Goal: Task Accomplishment & Management: Manage account settings

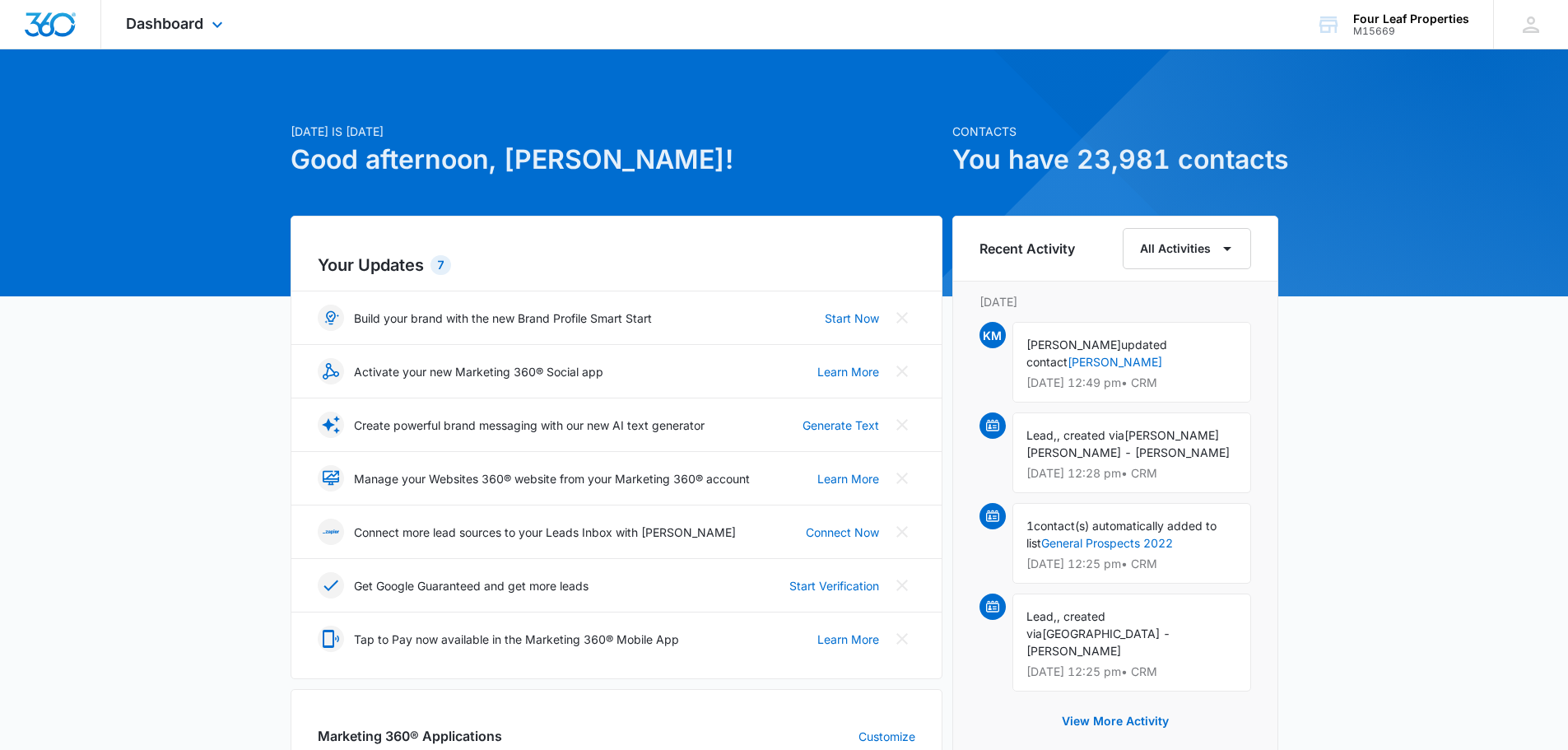
click at [196, 10] on div "Dashboard Apps Reputation Websites Forms CRM Email Social Shop Payments POS Con…" at bounding box center [177, 24] width 150 height 49
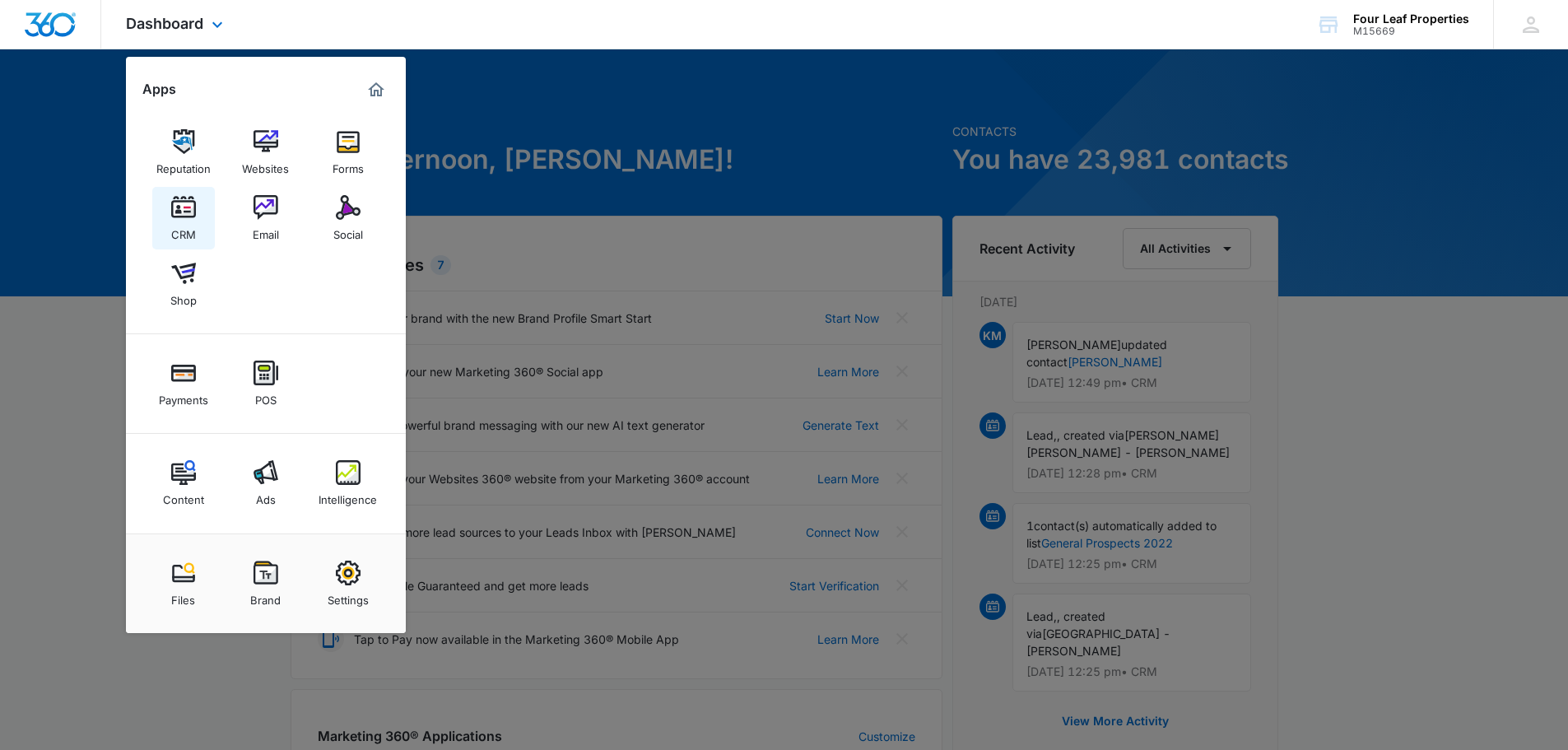
click at [195, 221] on div "CRM" at bounding box center [183, 230] width 24 height 22
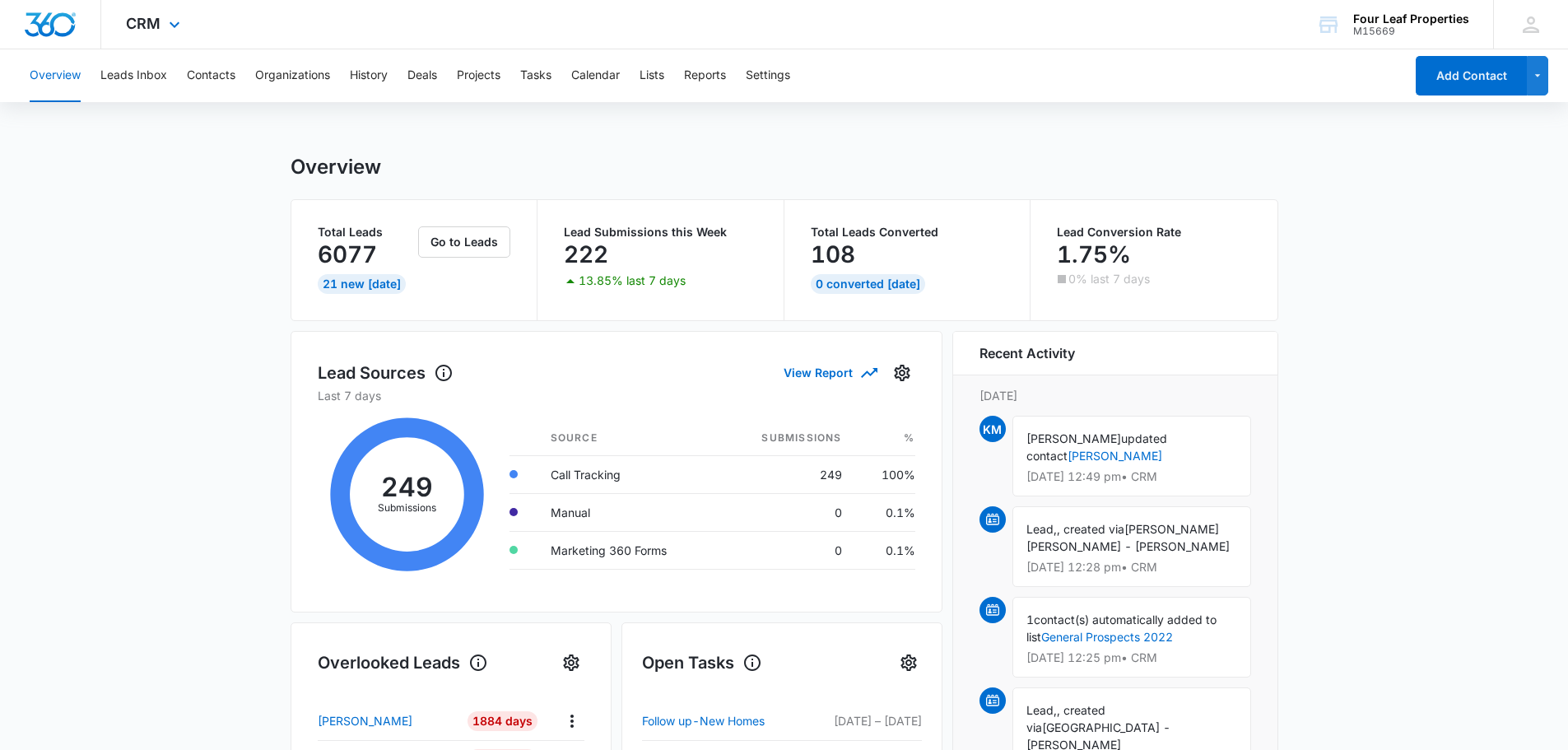
click at [175, 41] on div "CRM Apps Reputation Websites Forms CRM Email Social Shop Payments POS Content A…" at bounding box center [155, 24] width 108 height 49
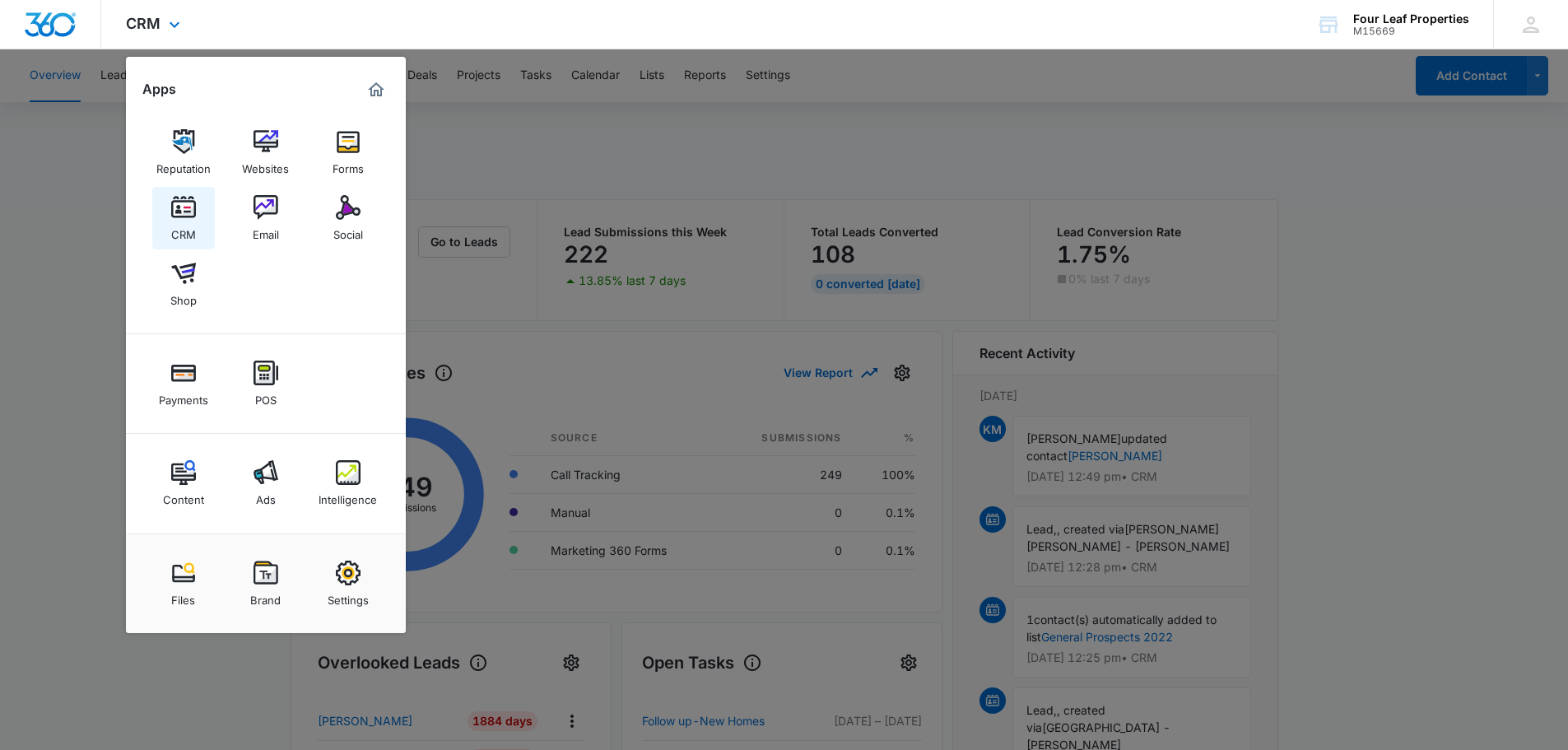
click at [164, 213] on link "CRM" at bounding box center [183, 218] width 63 height 63
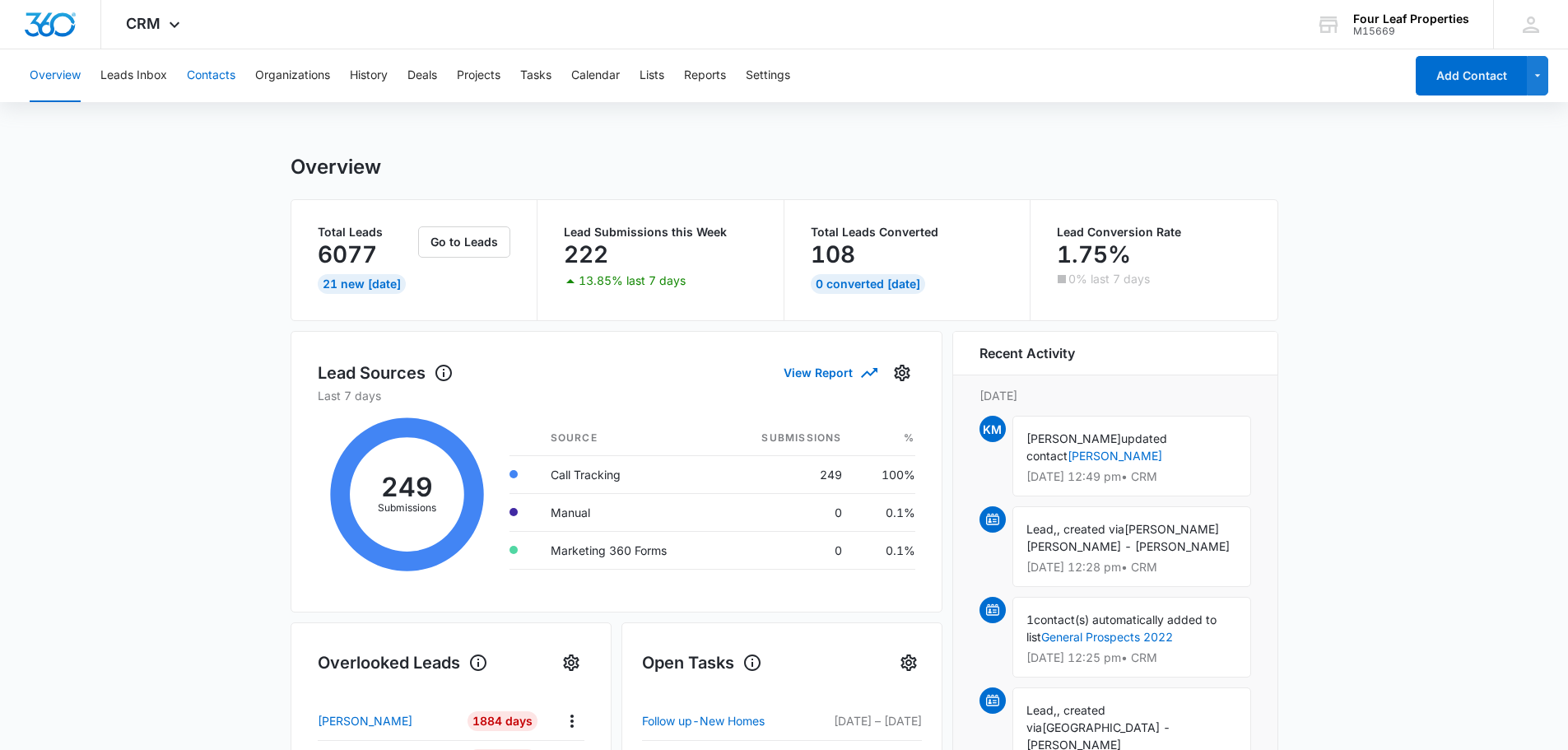
click at [202, 85] on button "Contacts" at bounding box center [212, 76] width 49 height 53
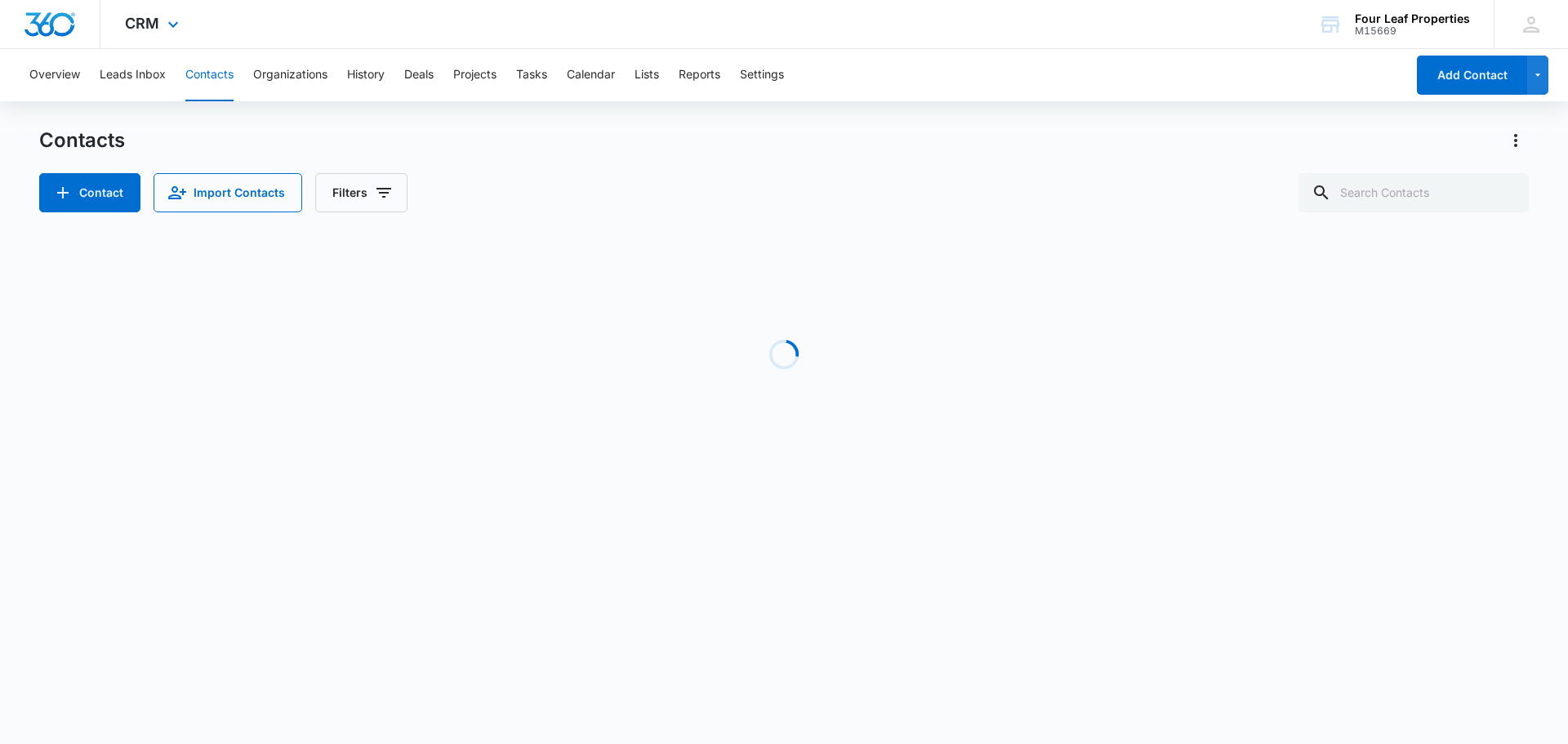
click at [160, 36] on div "CRM Apps Reputation Websites Forms CRM Email Social Shop Payments POS Content A…" at bounding box center [154, 24] width 107 height 48
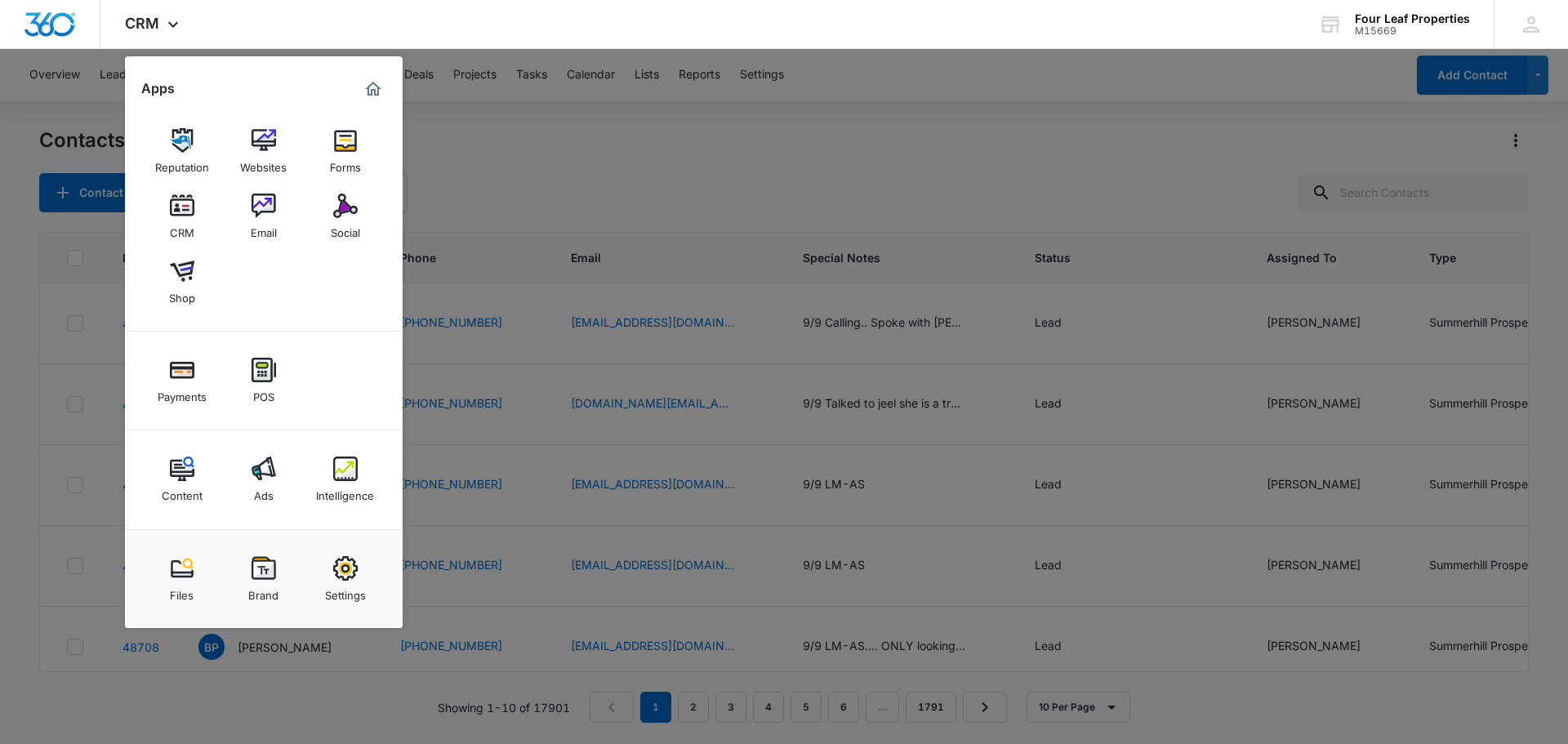
click at [764, 73] on div at bounding box center [784, 372] width 1568 height 744
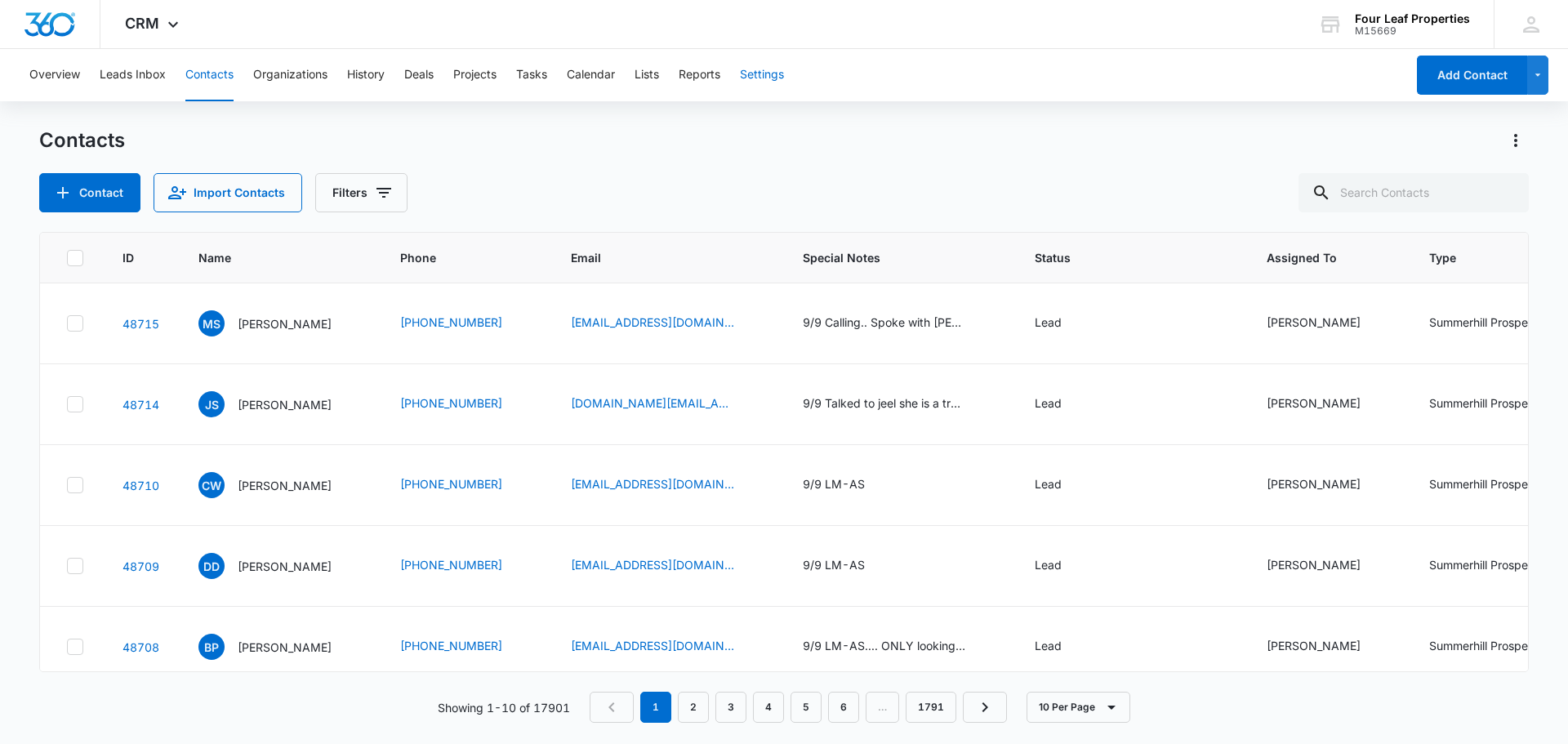
click at [764, 73] on button "Settings" at bounding box center [761, 76] width 44 height 52
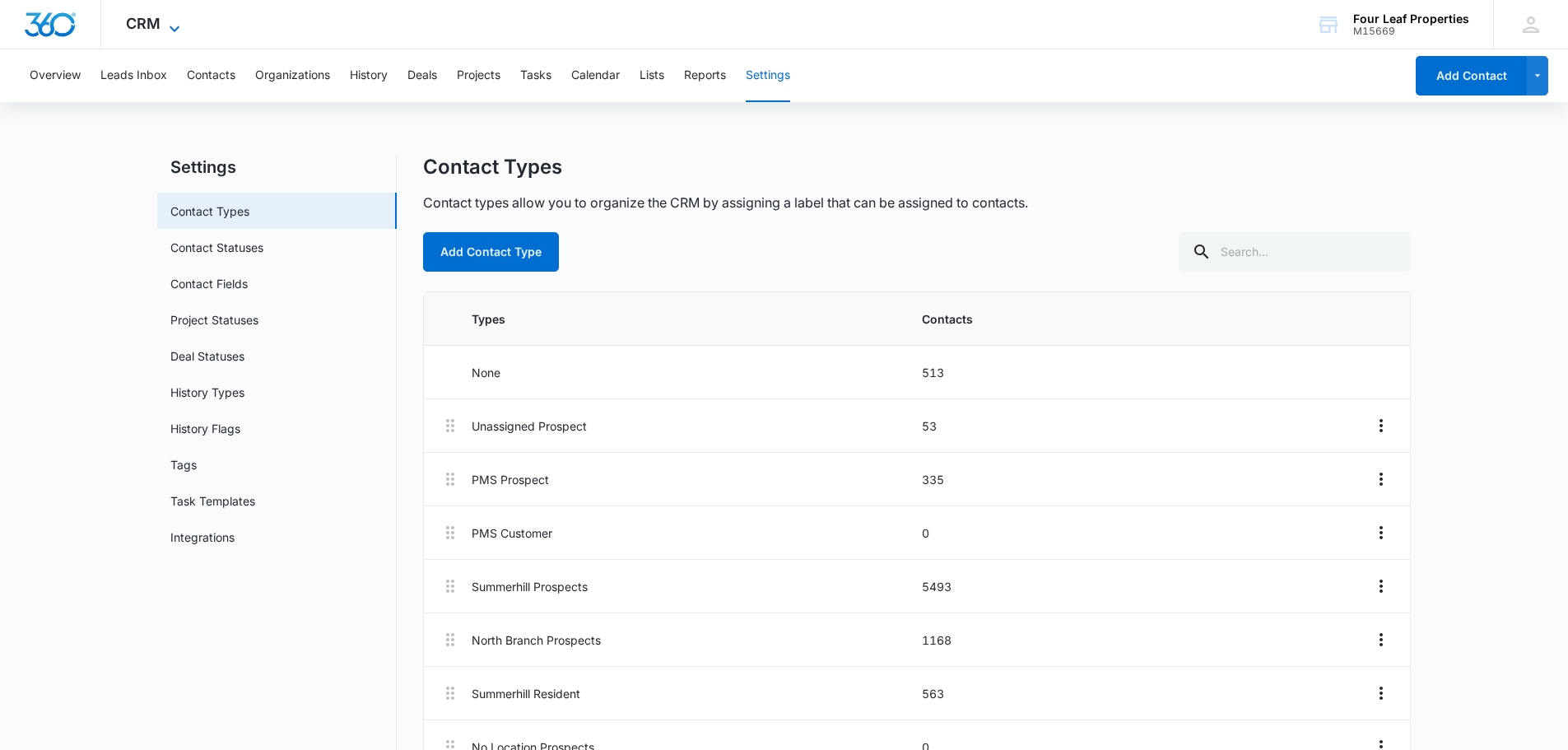
click at [137, 26] on span "CRM" at bounding box center [143, 23] width 35 height 17
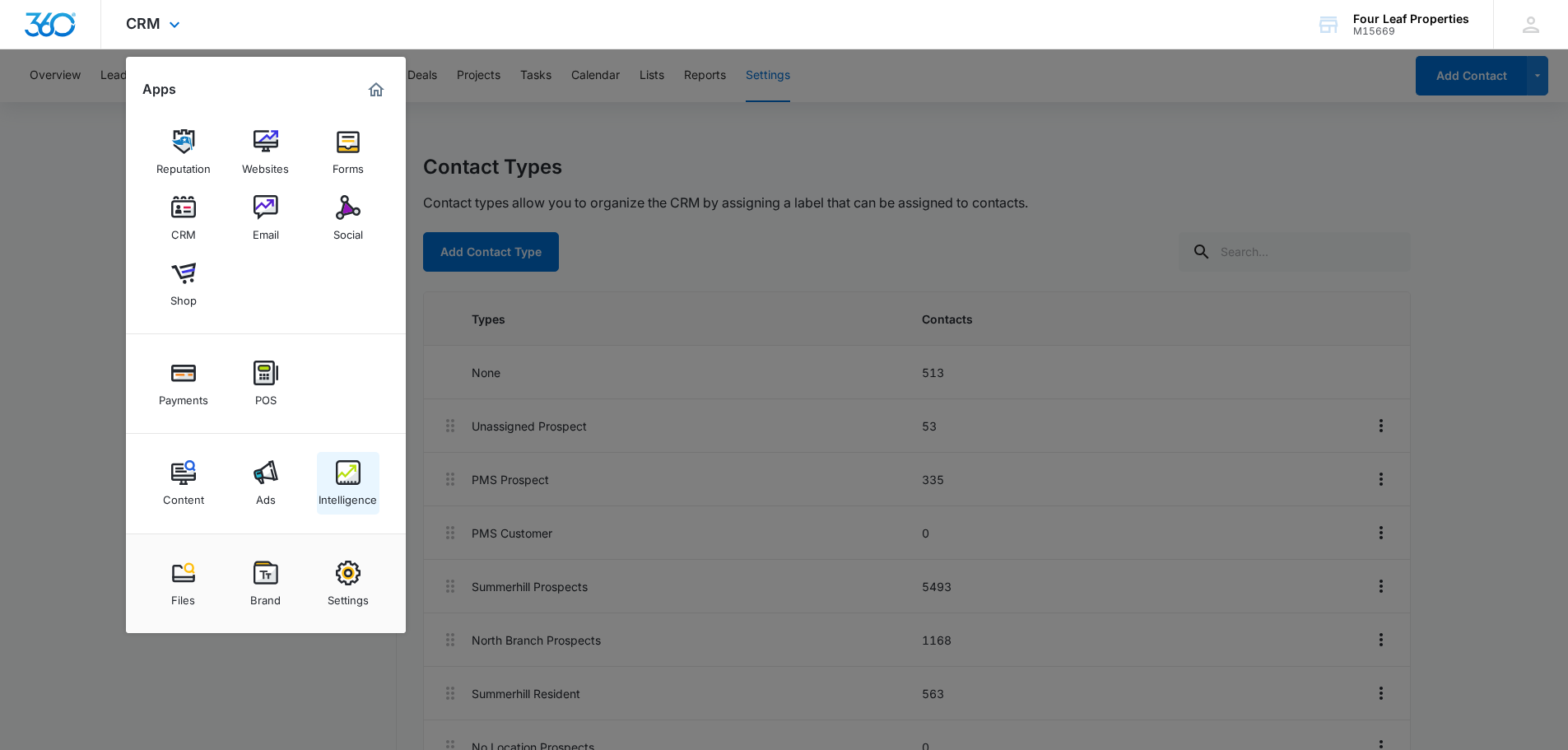
click at [341, 477] on img at bounding box center [348, 472] width 24 height 24
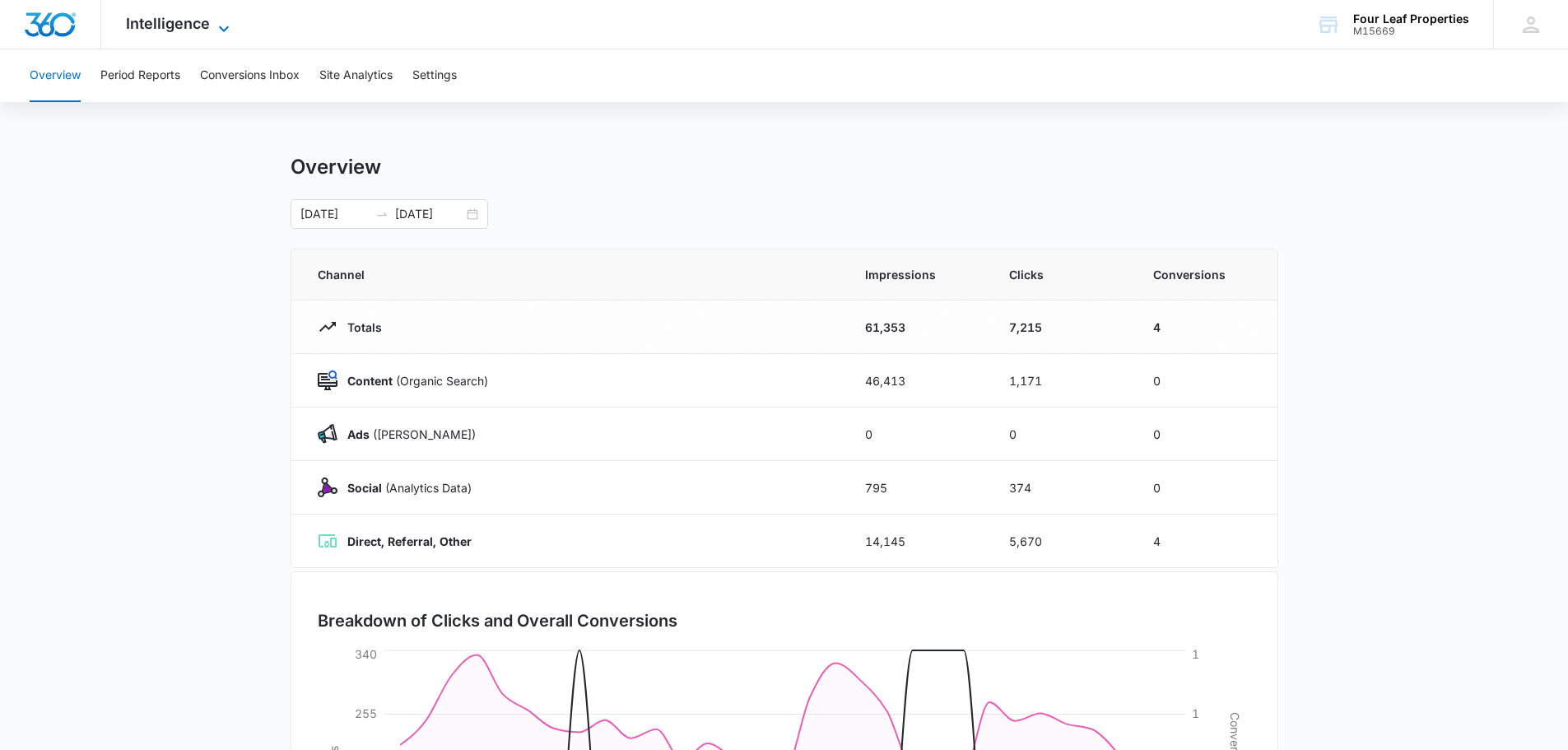
drag, startPoint x: 217, startPoint y: 44, endPoint x: 206, endPoint y: 15, distance: 31.0
click at [217, 40] on div "Intelligence Apps Reputation Websites Forms CRM Email Social Shop Payments POS …" at bounding box center [180, 24] width 157 height 49
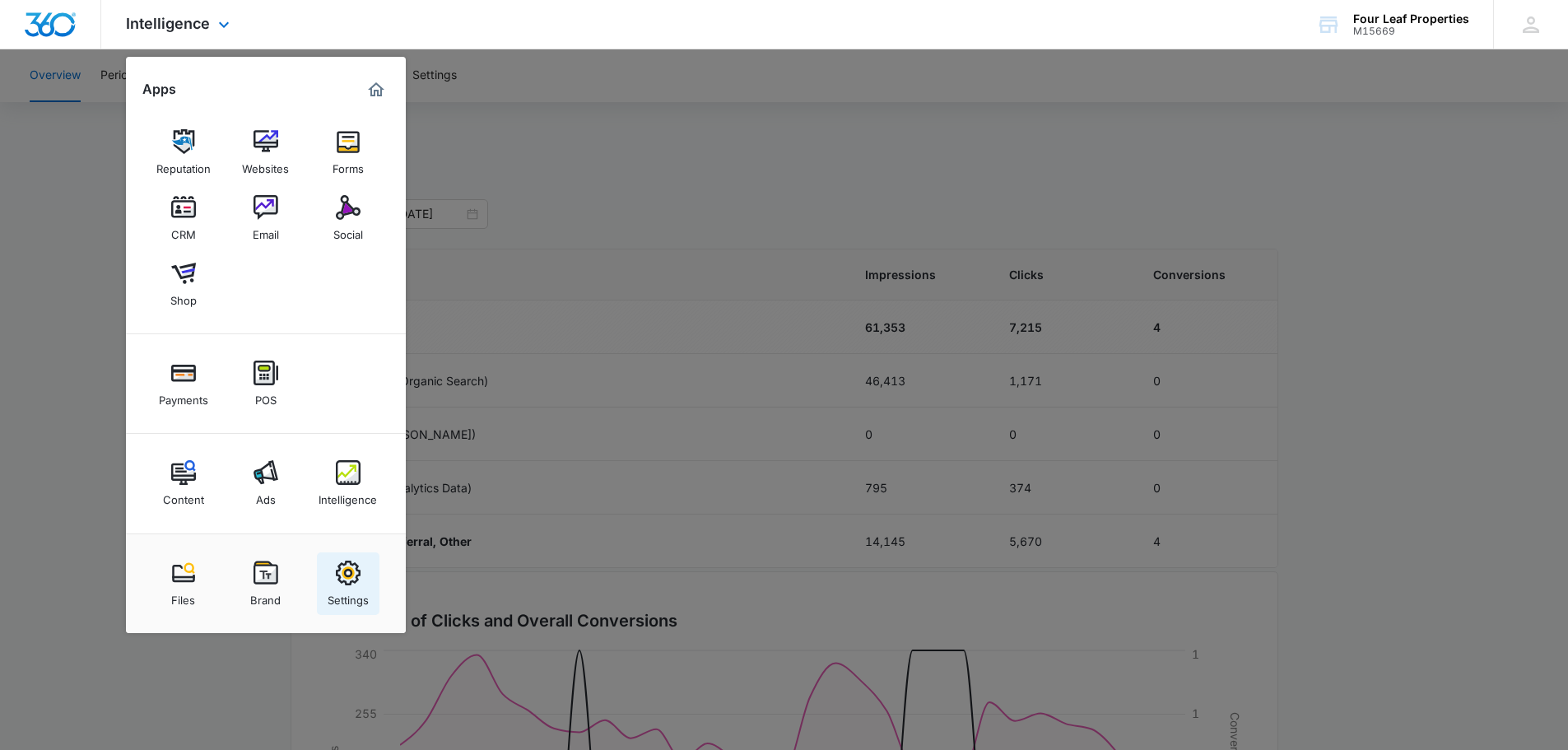
click at [353, 578] on img at bounding box center [348, 572] width 24 height 24
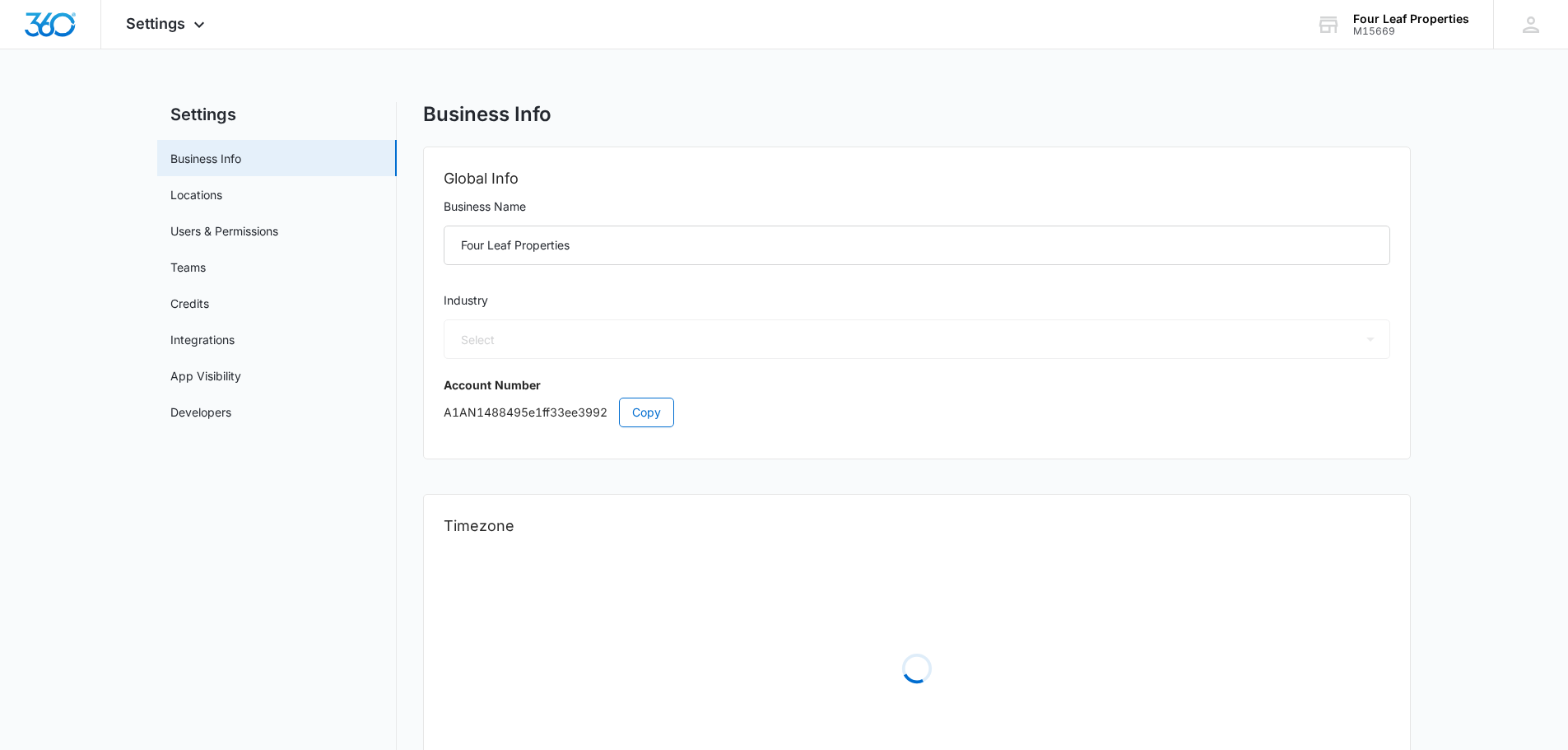
select select "US"
select select "America/New_York"
select select "35"
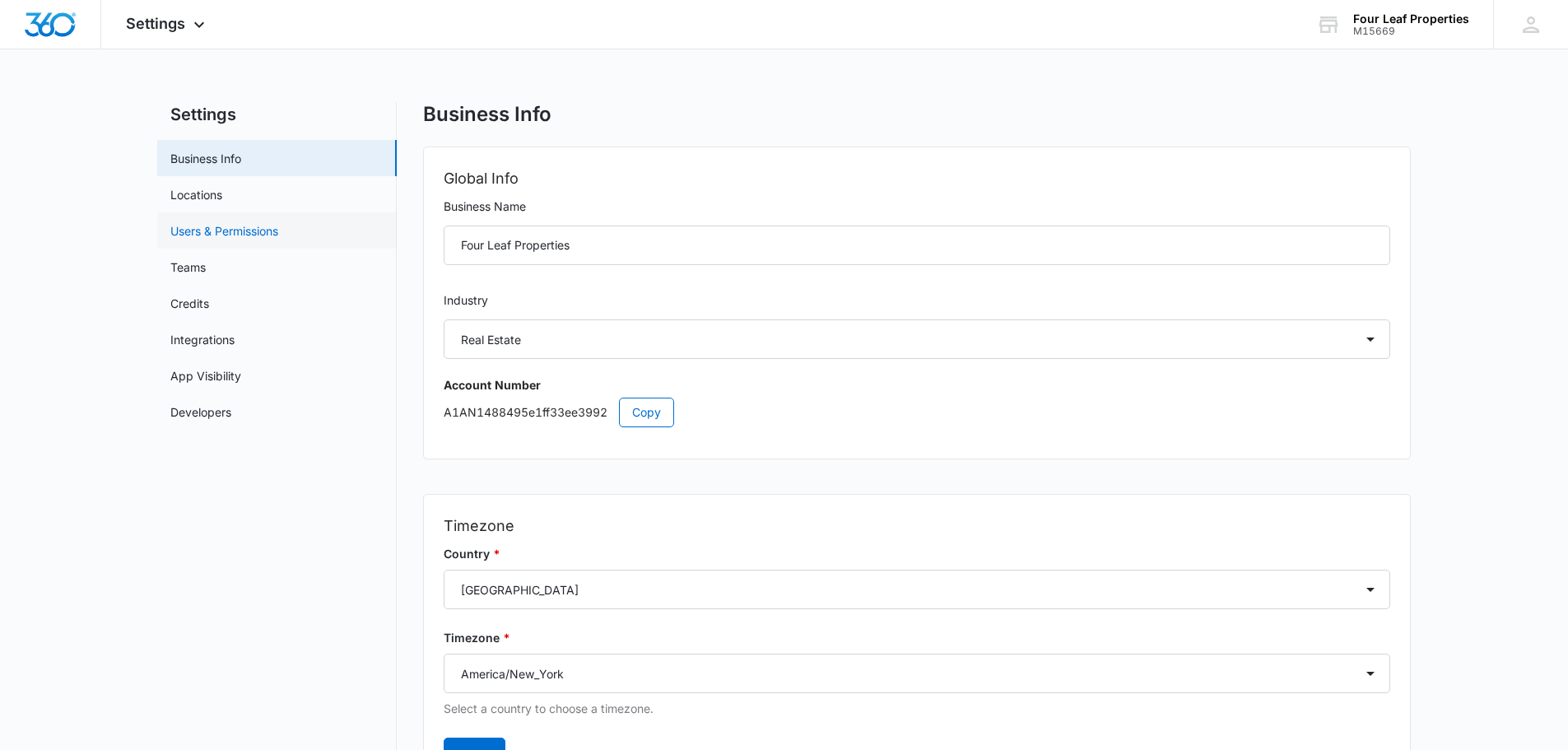
click at [242, 235] on link "Users & Permissions" at bounding box center [224, 230] width 108 height 17
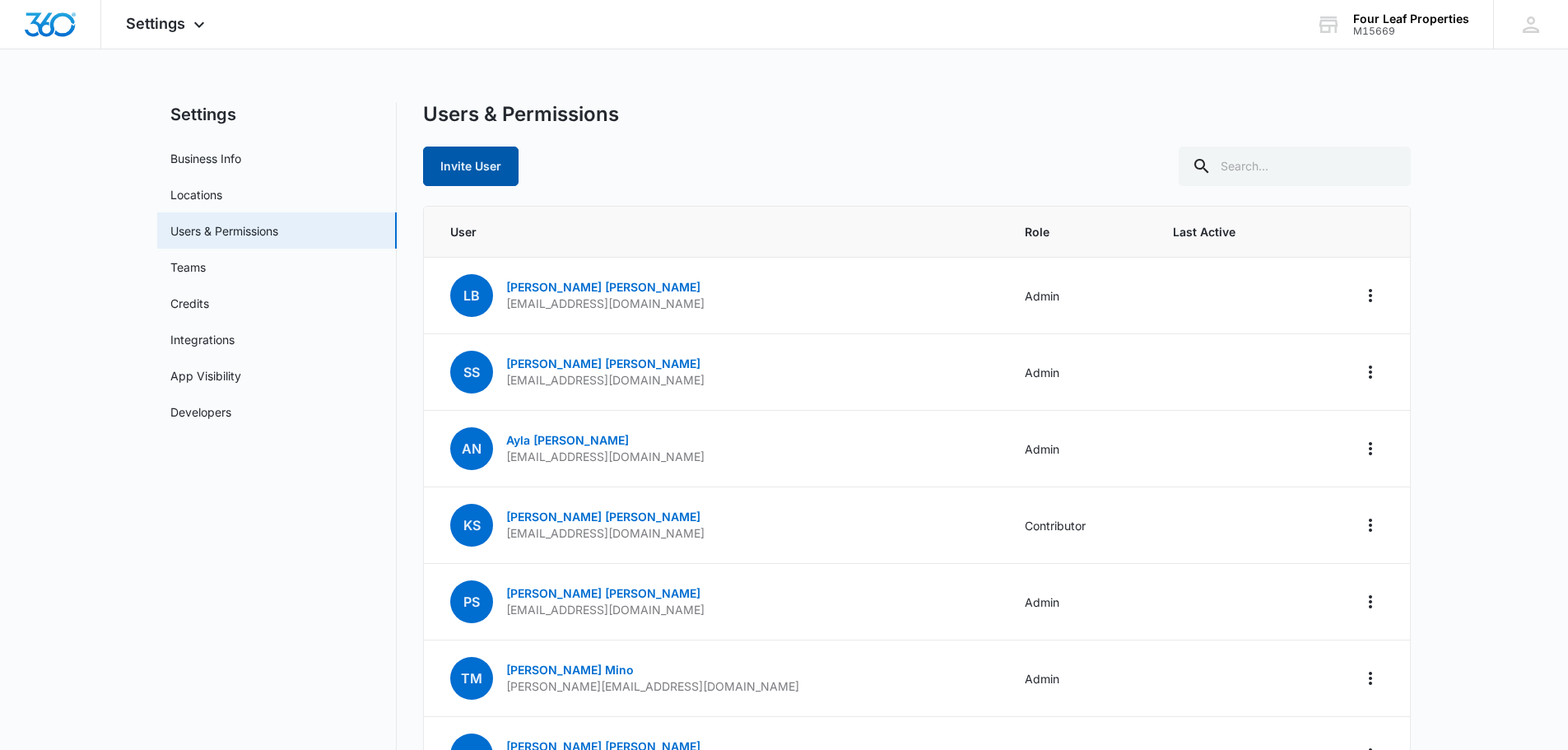
click at [467, 171] on button "Invite User" at bounding box center [471, 166] width 96 height 39
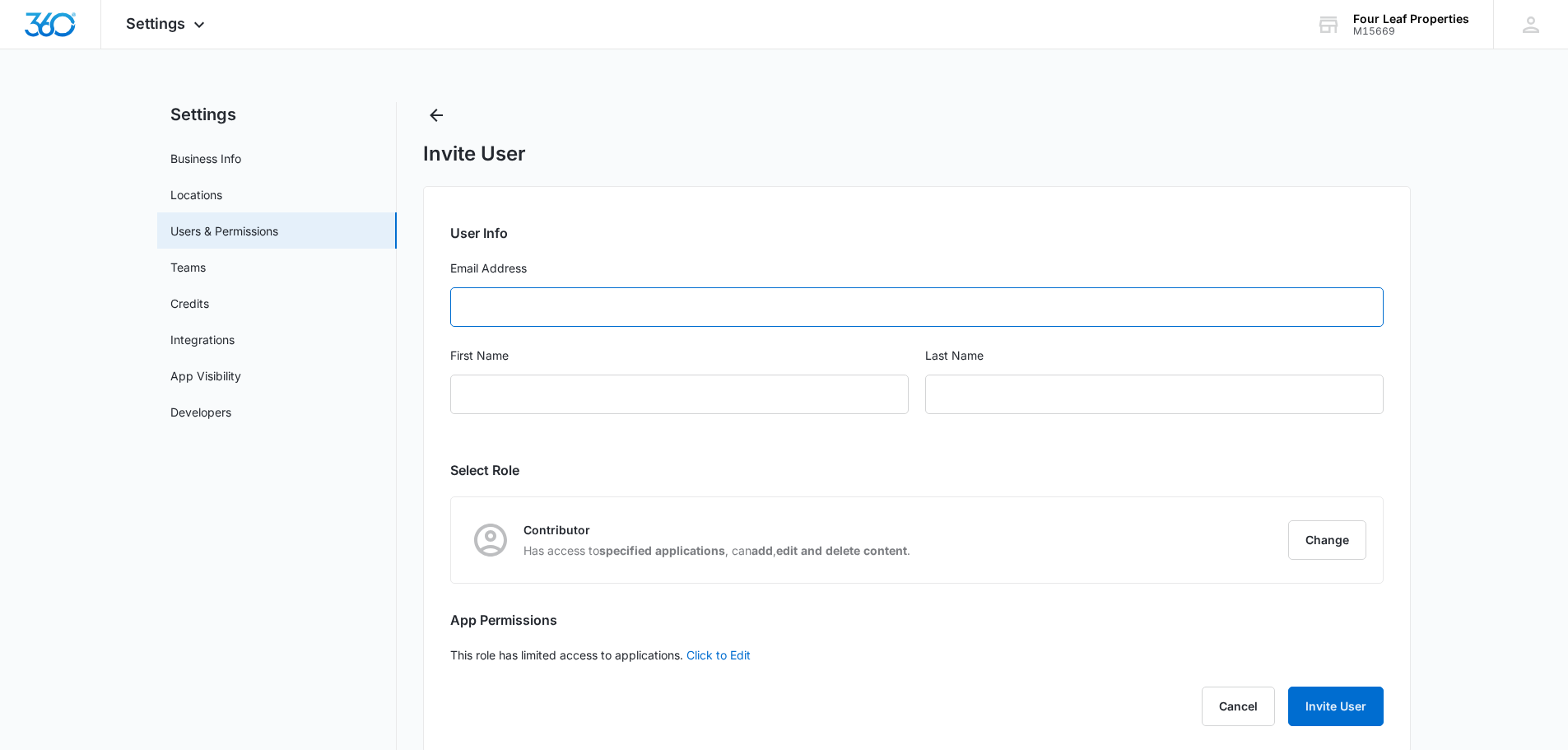
click at [601, 302] on input "Email Address" at bounding box center [917, 307] width 933 height 39
type input "[EMAIL_ADDRESS][DOMAIN_NAME]"
type input "[PERSON_NAME]"
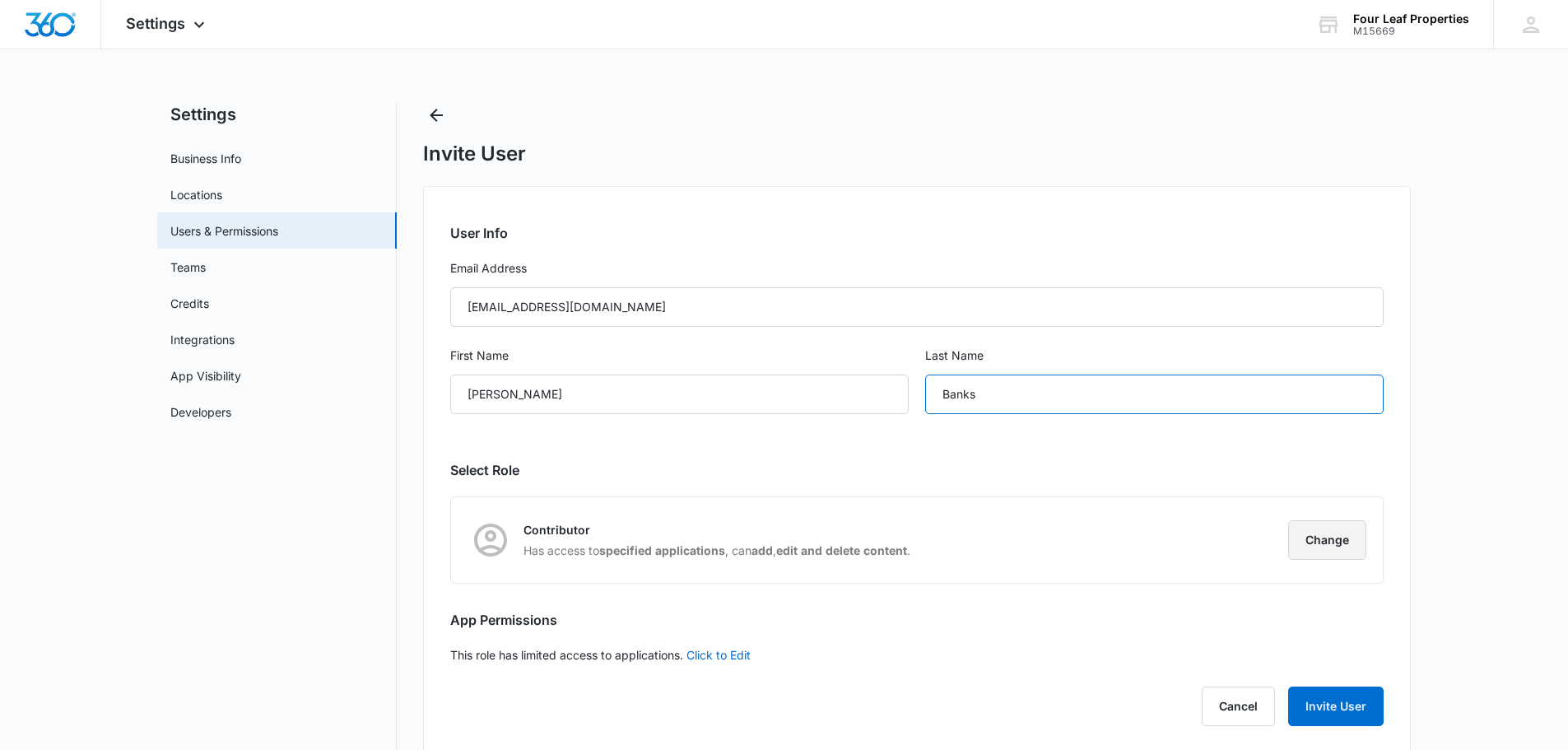
type input "Banks"
click at [1334, 543] on button "Change" at bounding box center [1326, 539] width 78 height 39
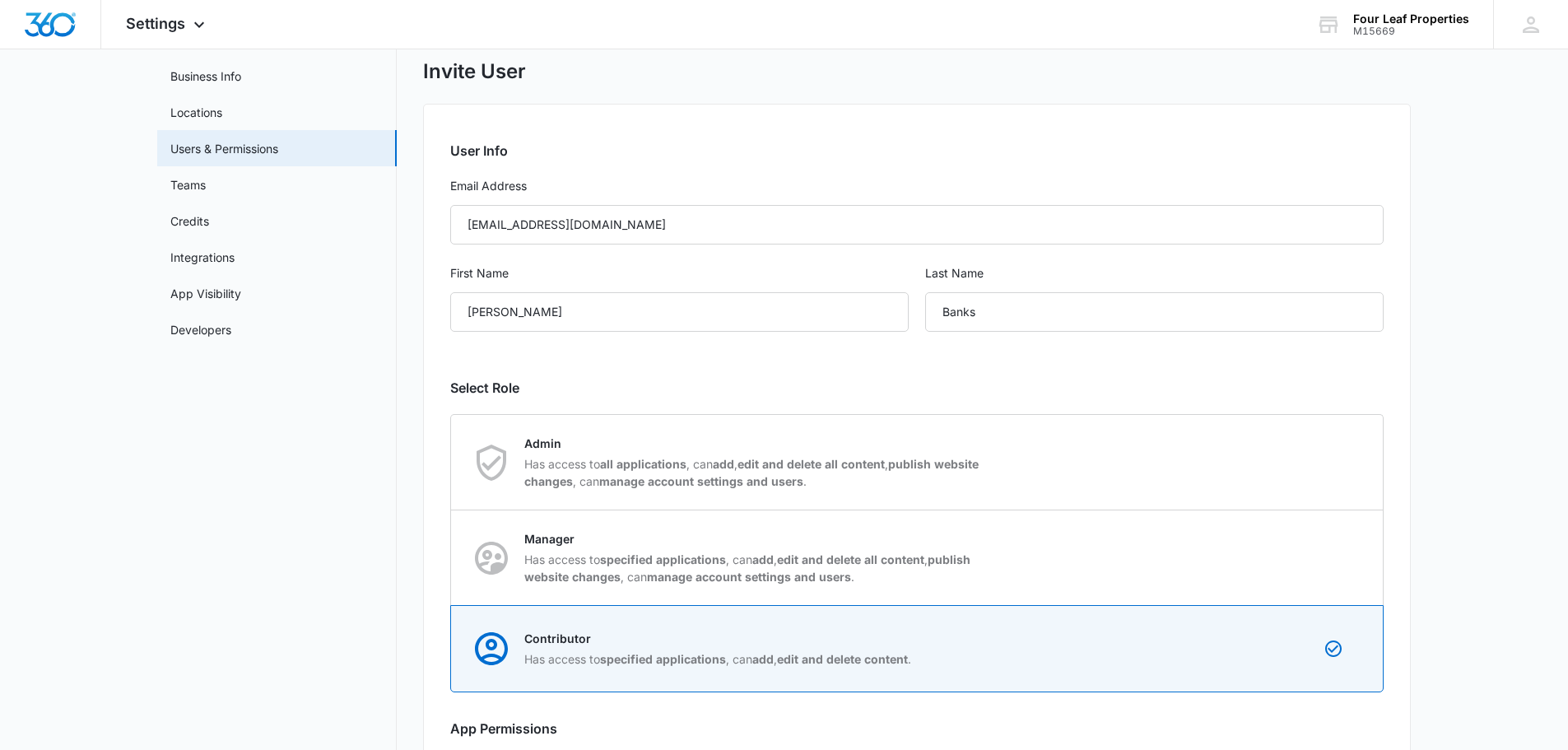
scroll to position [214, 0]
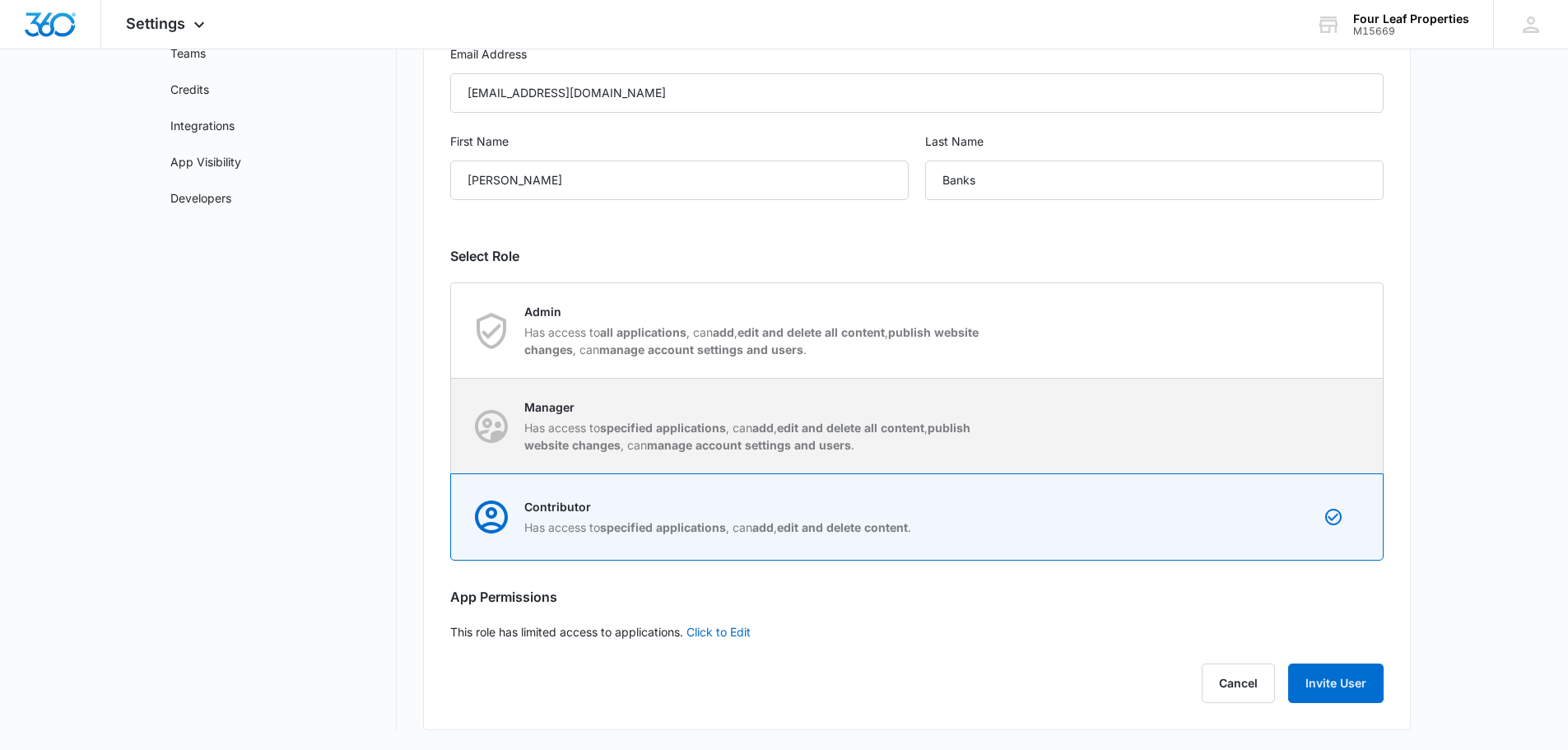
click at [865, 409] on p "Manager" at bounding box center [756, 407] width 463 height 17
click at [452, 426] on input "Manager Has access to specified applications , can add , edit and delete all co…" at bounding box center [451, 426] width 1 height 1
radio input "true"
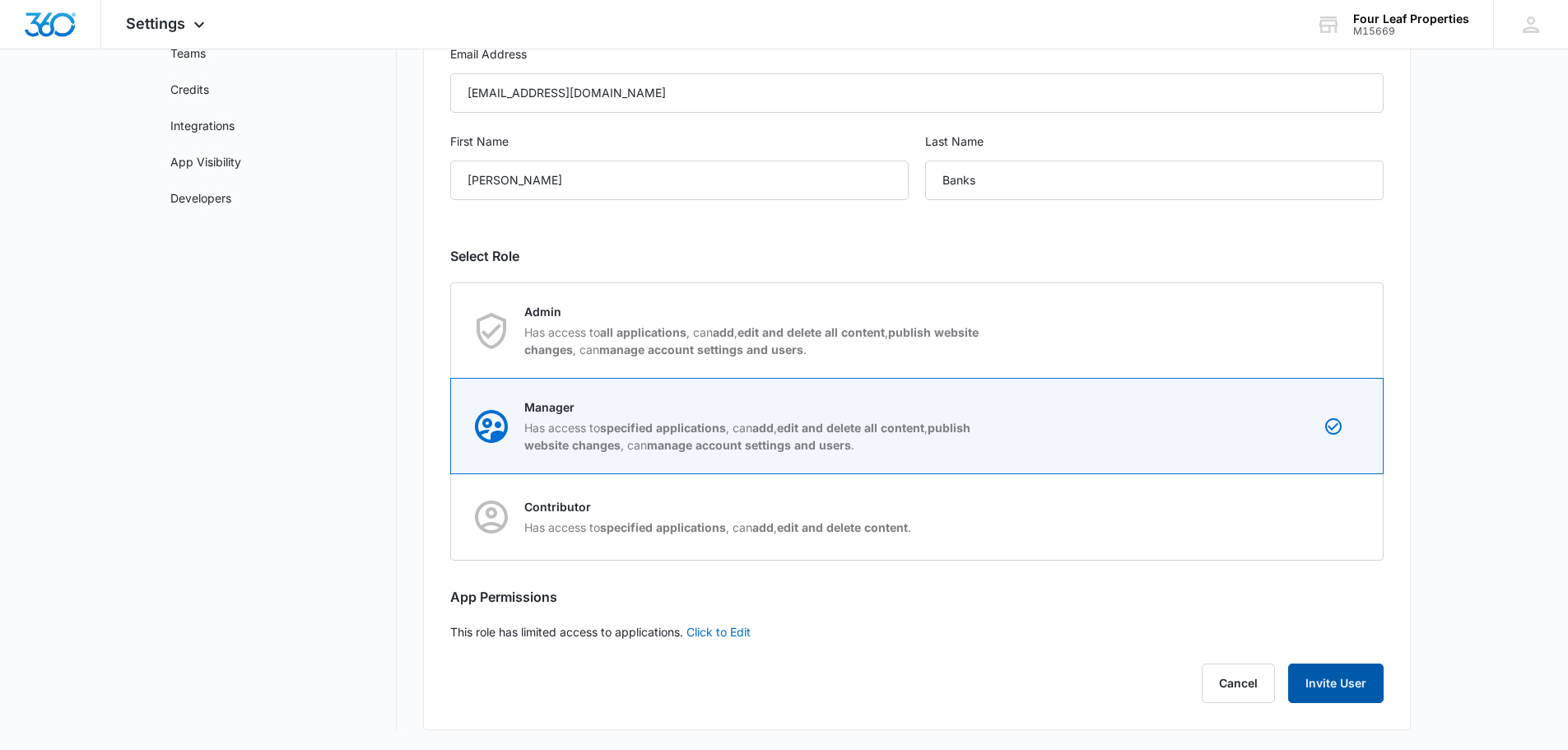
click at [1332, 668] on button "Invite User" at bounding box center [1336, 683] width 96 height 39
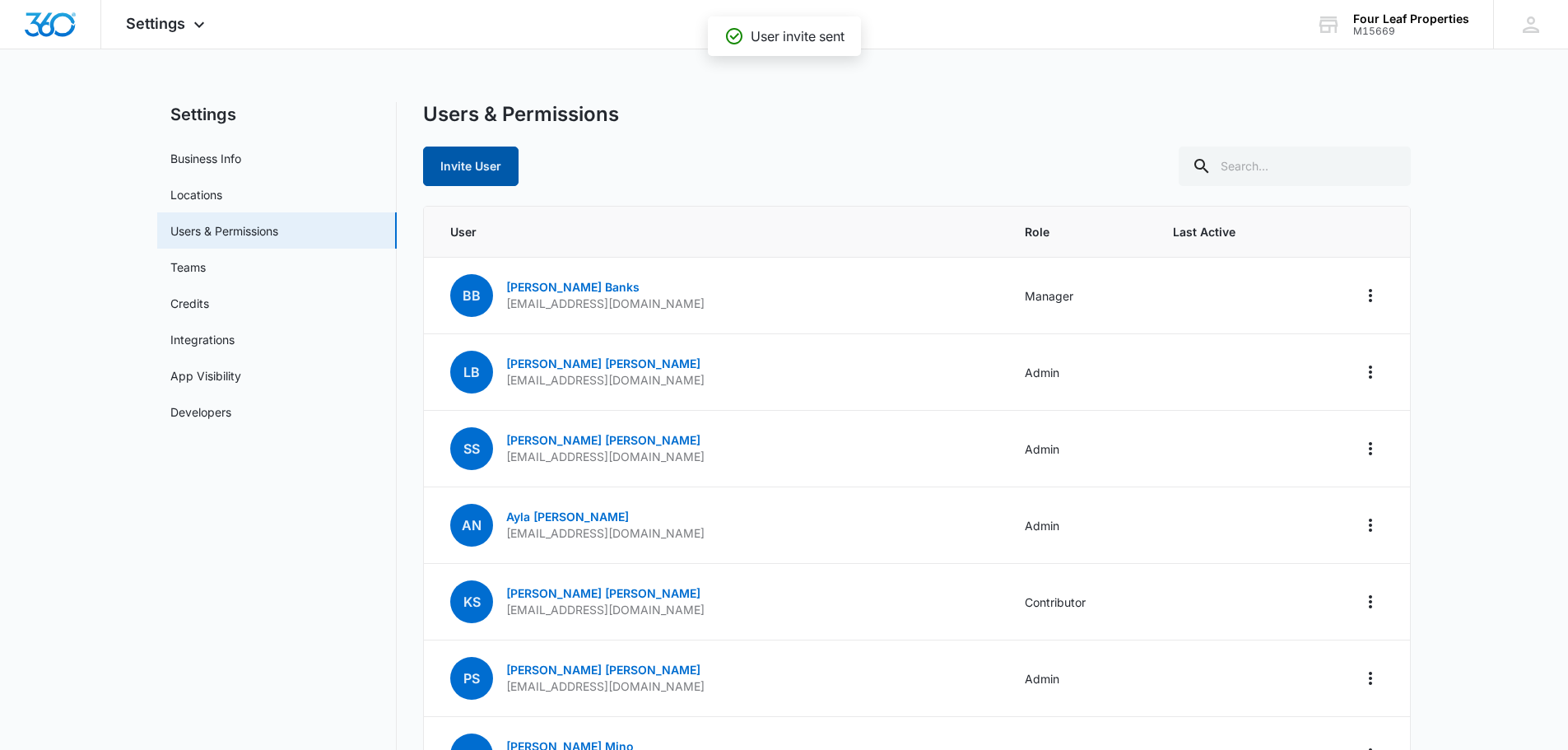
click at [491, 153] on button "Invite User" at bounding box center [471, 166] width 96 height 39
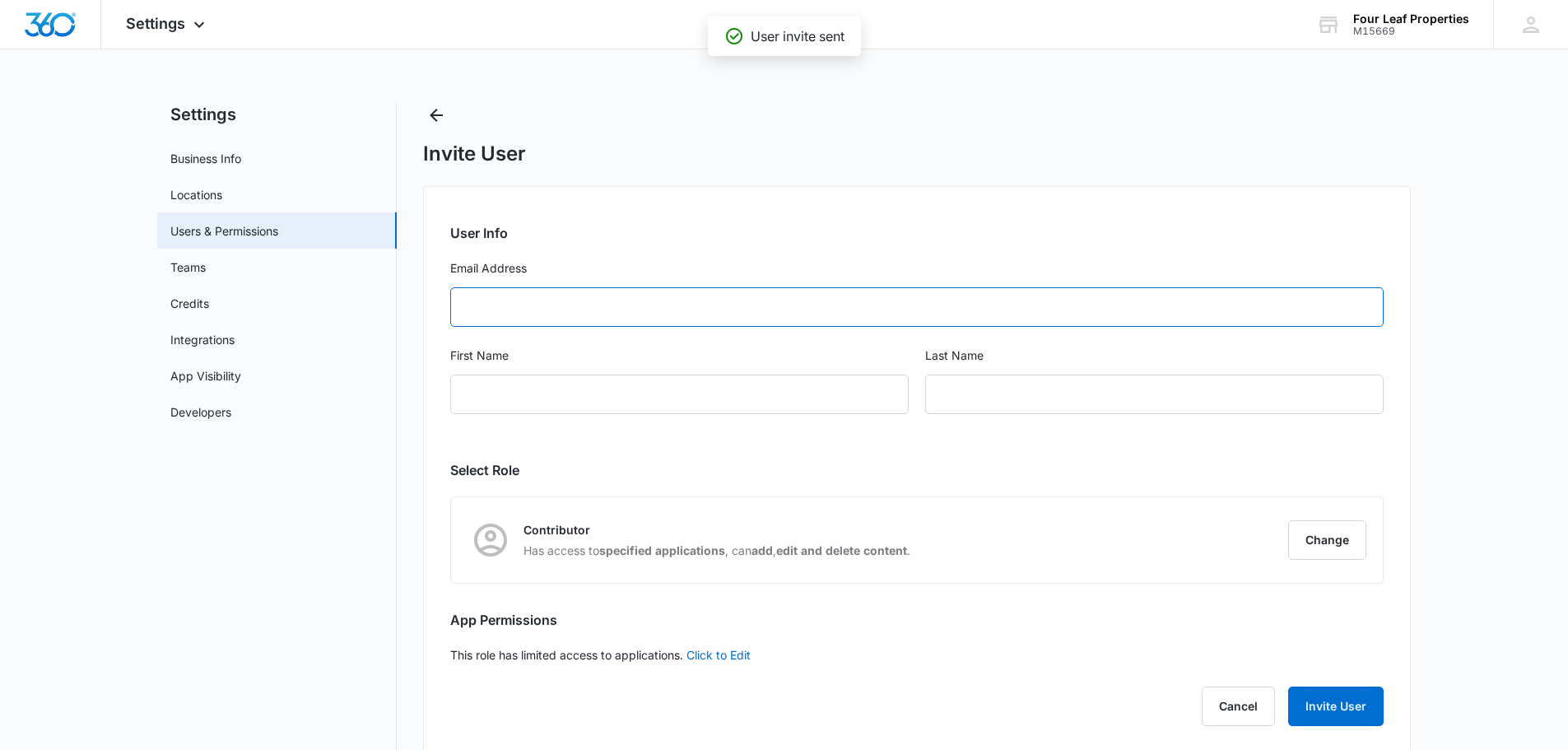
click at [612, 311] on input "Email Address" at bounding box center [917, 307] width 933 height 39
click at [631, 302] on input "Email Address" at bounding box center [917, 307] width 933 height 39
paste input "[EMAIL_ADDRESS][DOMAIN_NAME]"
type input "[EMAIL_ADDRESS][DOMAIN_NAME]"
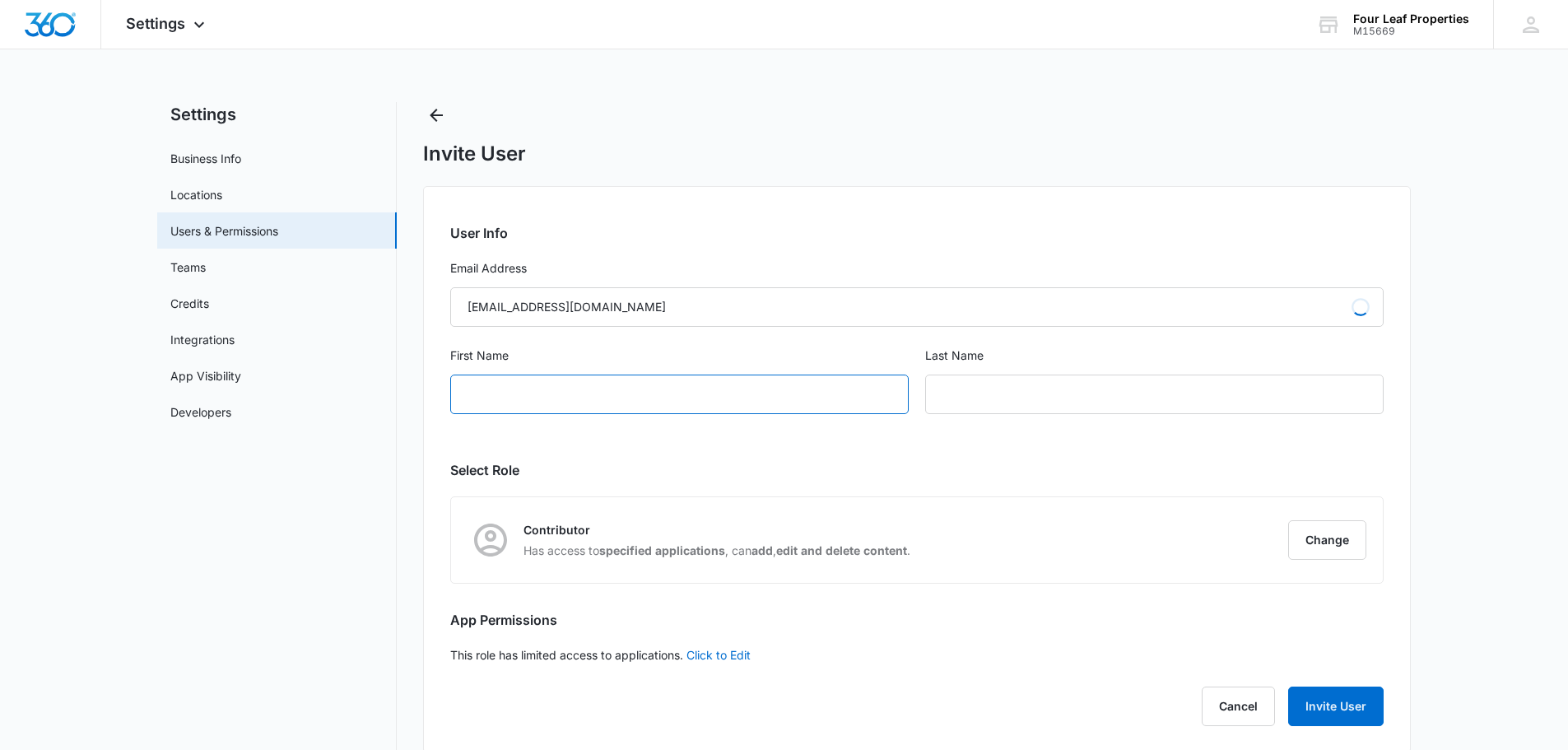
click at [487, 399] on input "First Name" at bounding box center [680, 394] width 459 height 39
type input "[PERSON_NAME]"
click at [1307, 537] on button "Change" at bounding box center [1326, 539] width 78 height 39
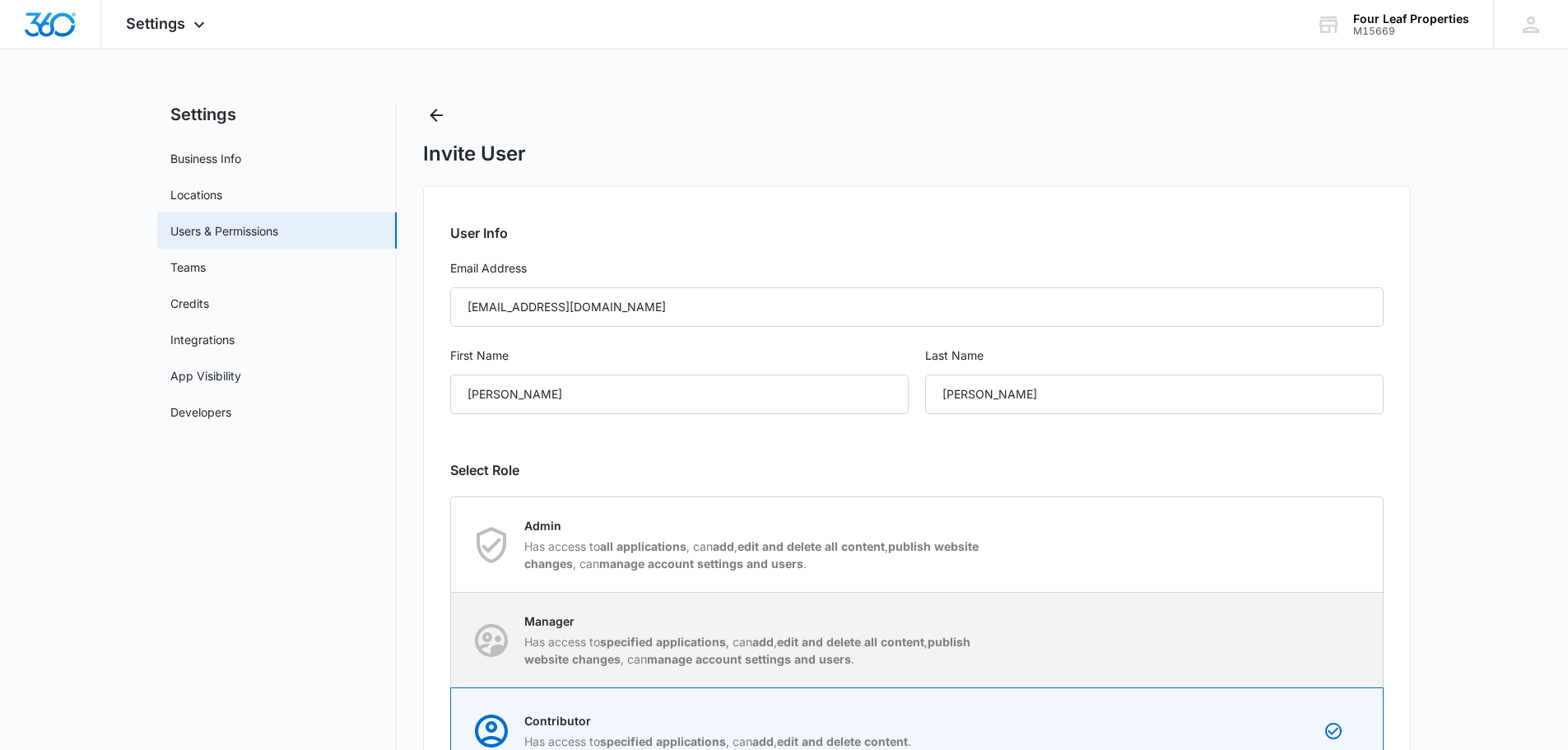
click at [1082, 622] on div "Manager Has access to specified applications , can add , edit and delete all co…" at bounding box center [917, 639] width 931 height 95
click at [452, 639] on input "Manager Has access to specified applications , can add , edit and delete all co…" at bounding box center [451, 639] width 1 height 1
radio input "true"
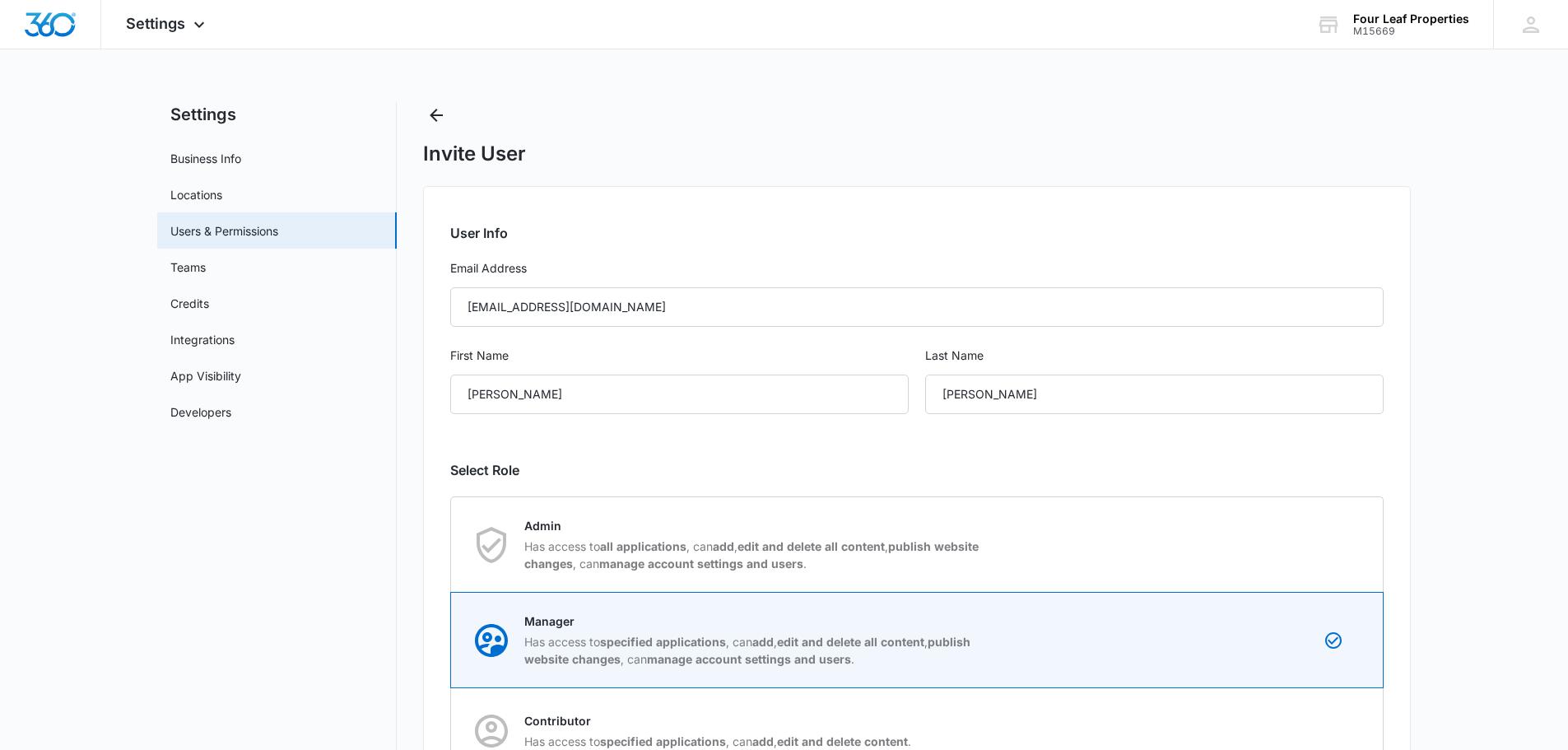
click at [1442, 488] on main "Settings Business Info Locations Users & Permissions Teams Credits Integrations…" at bounding box center [784, 533] width 1568 height 862
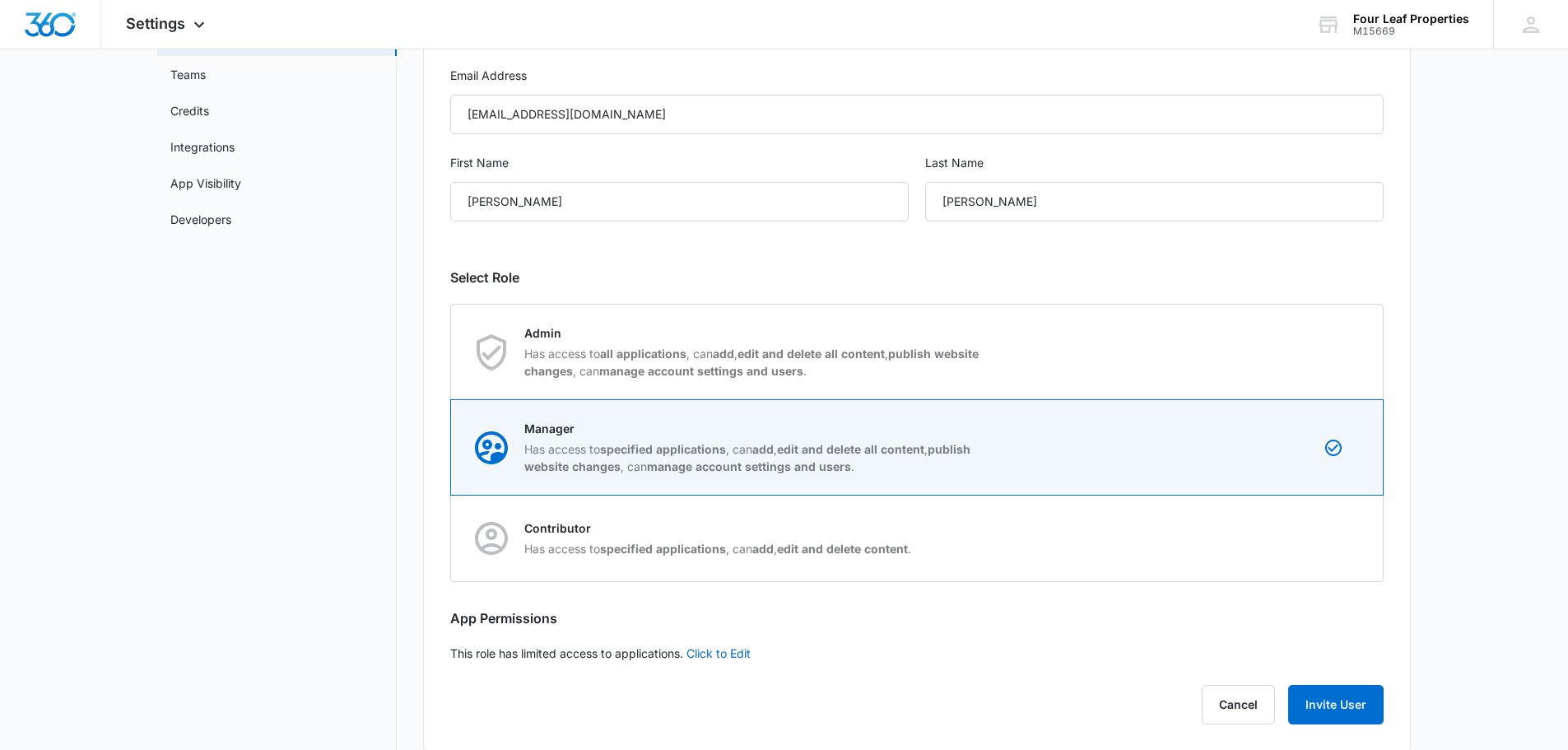
scroll to position [214, 0]
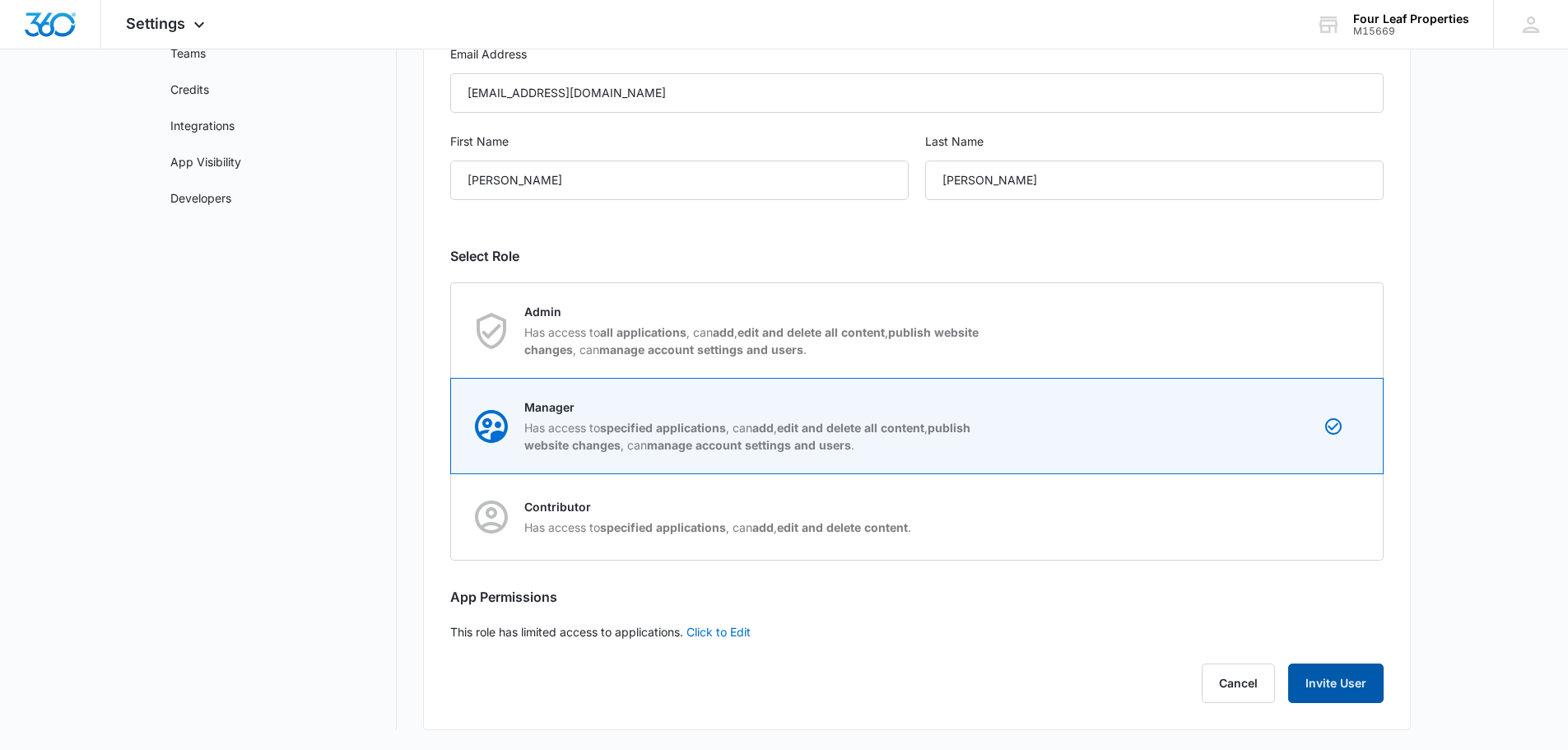
click at [1326, 683] on button "Invite User" at bounding box center [1336, 683] width 96 height 39
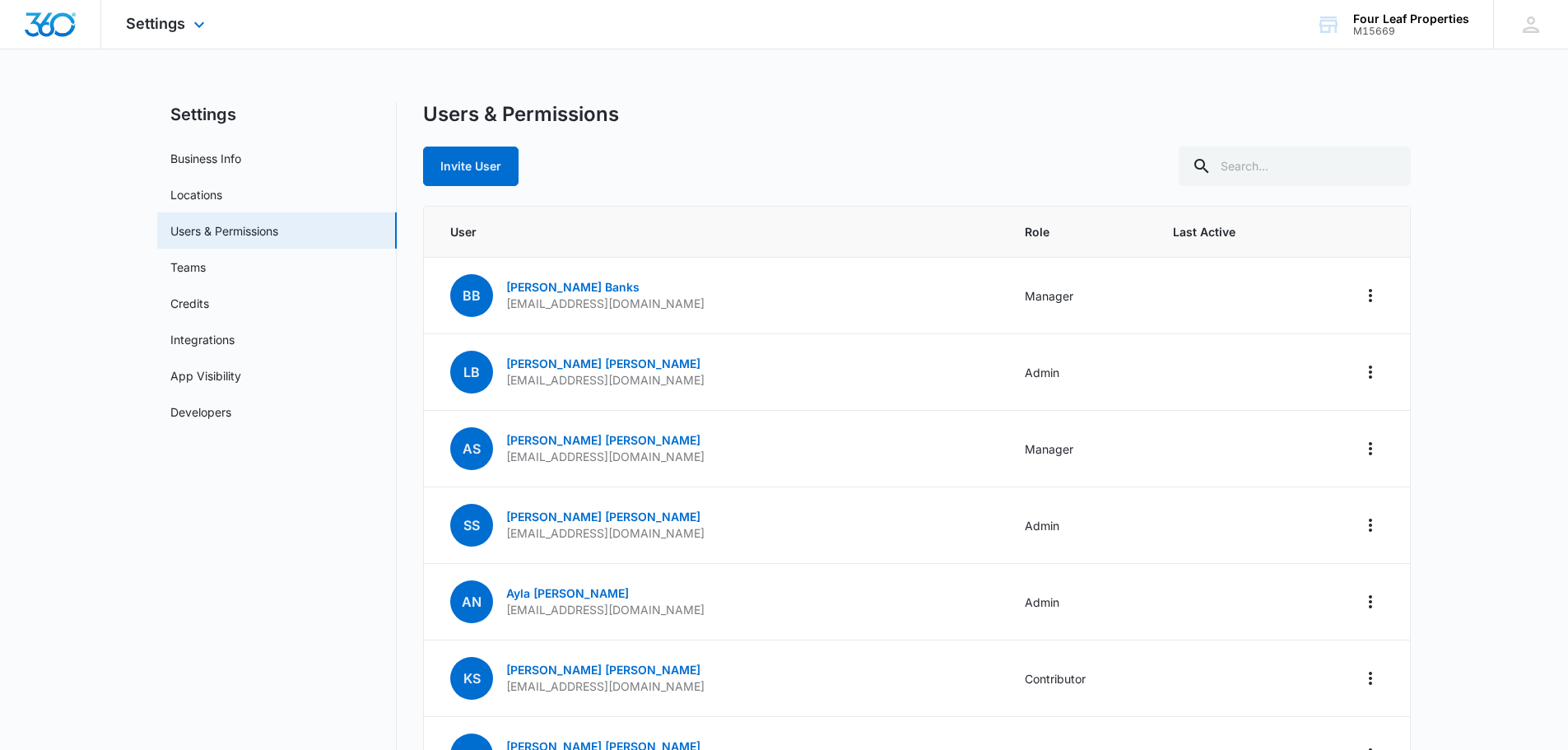
click at [70, 30] on img "Dashboard" at bounding box center [50, 24] width 53 height 24
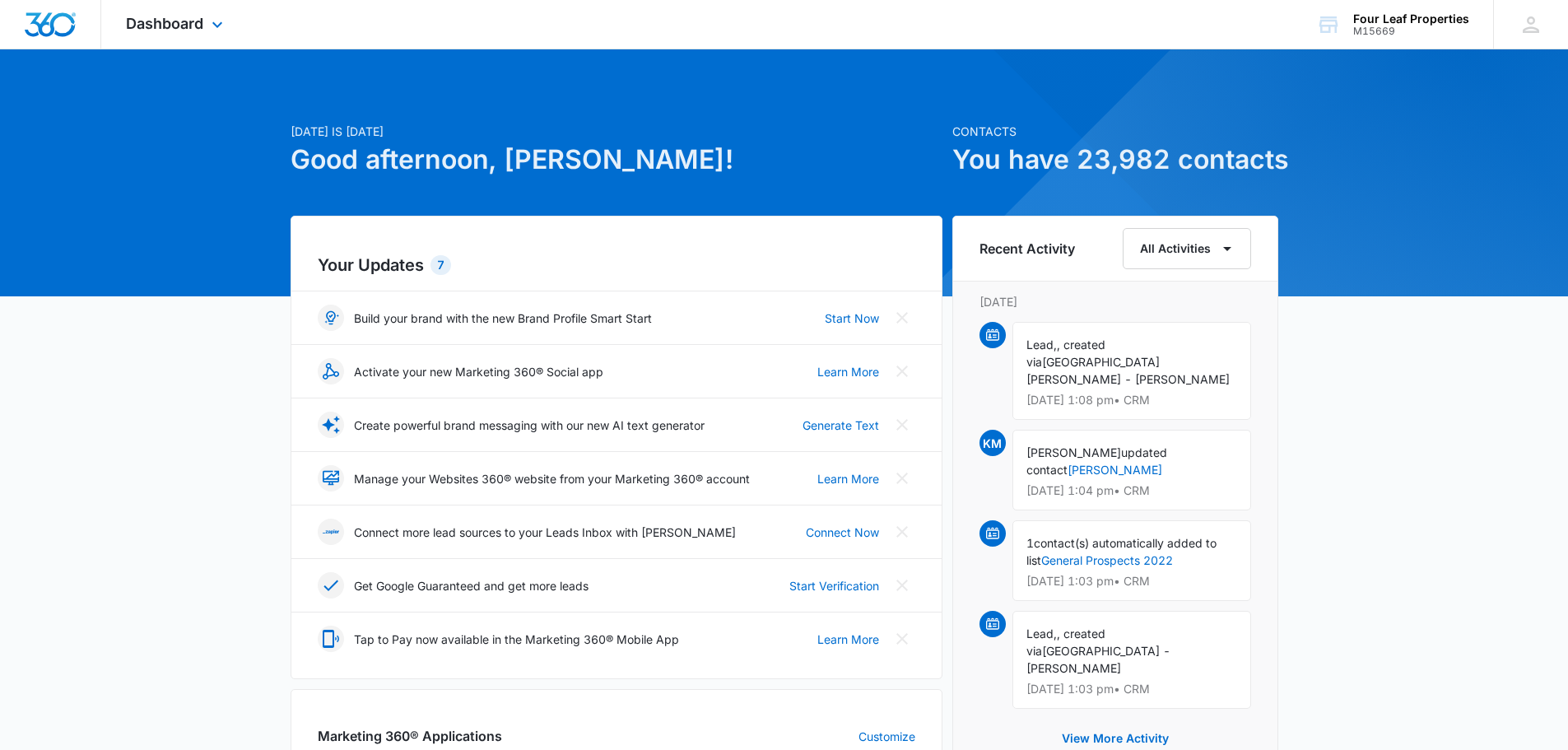
click at [187, 39] on div "Dashboard Apps Reputation Websites Forms CRM Email Social Shop Payments POS Con…" at bounding box center [177, 24] width 150 height 49
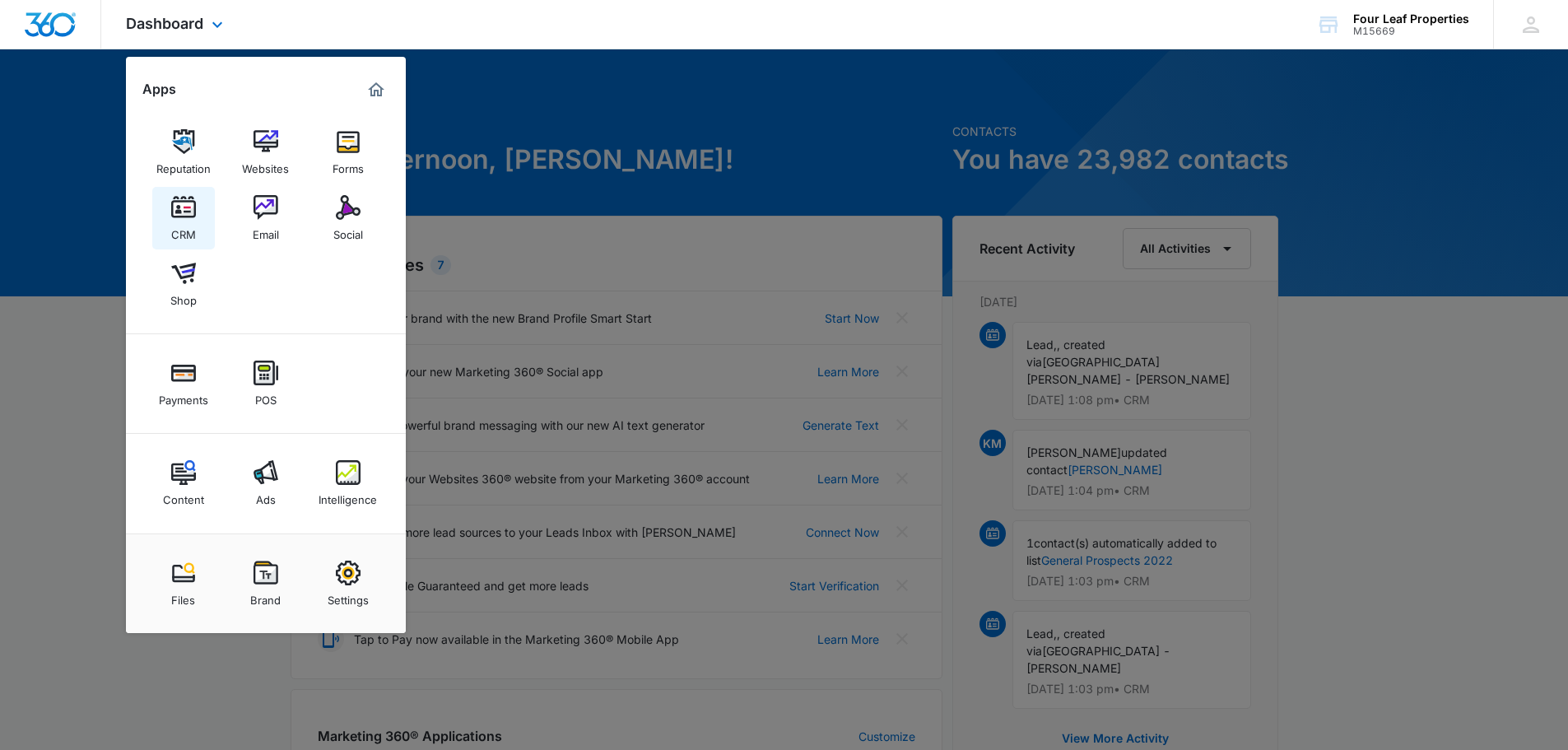
click at [198, 211] on link "CRM" at bounding box center [183, 218] width 63 height 63
